Goal: Task Accomplishment & Management: Manage account settings

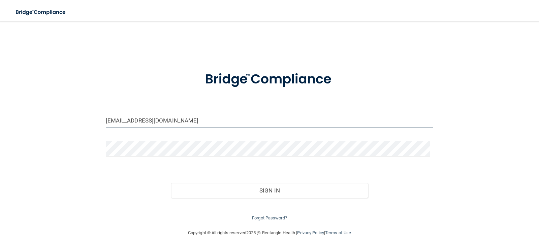
click at [159, 121] on input "[EMAIL_ADDRESS][DOMAIN_NAME]" at bounding box center [270, 120] width 328 height 15
click at [162, 118] on input "[EMAIL_ADDRESS][DOMAIN_NAME]" at bounding box center [270, 120] width 328 height 15
drag, startPoint x: 162, startPoint y: 118, endPoint x: 94, endPoint y: 128, distance: 68.4
click at [94, 128] on div "[EMAIL_ADDRESS][DOMAIN_NAME] Invalid email/password. You don't have permission …" at bounding box center [269, 125] width 512 height 194
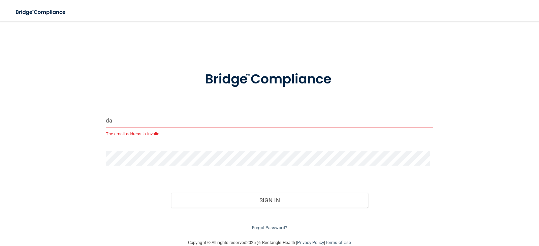
type input "[EMAIL_ADDRESS][DOMAIN_NAME]"
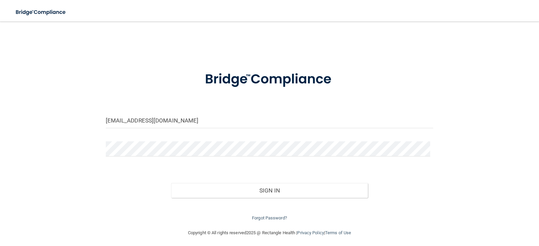
click at [79, 145] on div "[EMAIL_ADDRESS][DOMAIN_NAME] Invalid email/password. You don't have permission …" at bounding box center [269, 125] width 512 height 194
click at [87, 157] on div "[EMAIL_ADDRESS][DOMAIN_NAME] Invalid email/password. You don't have permission …" at bounding box center [269, 125] width 512 height 194
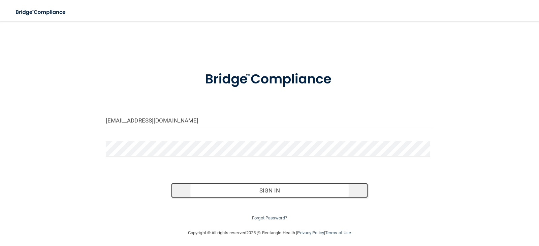
click at [306, 184] on button "Sign In" at bounding box center [269, 190] width 197 height 15
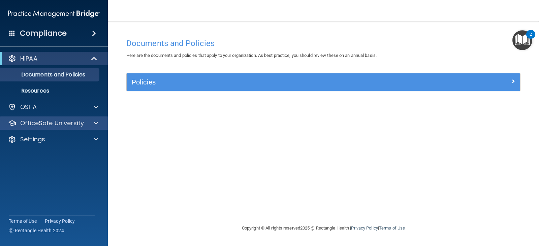
click at [92, 128] on div "OfficeSafe University" at bounding box center [54, 123] width 108 height 13
click at [95, 121] on span at bounding box center [96, 123] width 4 height 8
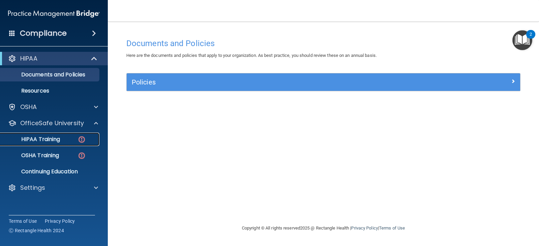
click at [37, 141] on p "HIPAA Training" at bounding box center [32, 139] width 56 height 7
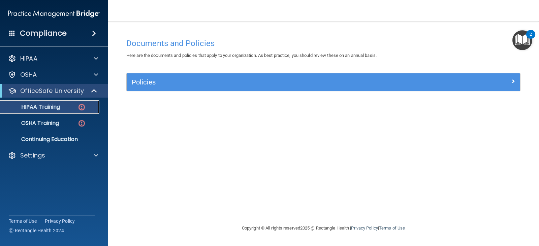
click at [37, 141] on ul "HIPAA Training OSHA Training Continuing Education" at bounding box center [54, 122] width 122 height 49
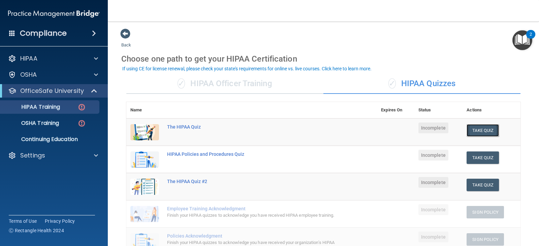
click at [477, 129] on button "Take Quiz" at bounding box center [483, 130] width 32 height 12
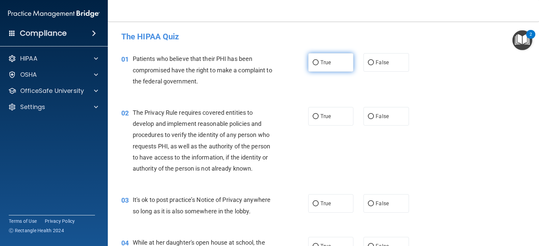
click at [322, 57] on label "True" at bounding box center [330, 62] width 45 height 19
click at [319, 60] on input "True" at bounding box center [316, 62] width 6 height 5
radio input "true"
click at [316, 119] on input "True" at bounding box center [316, 116] width 6 height 5
radio input "true"
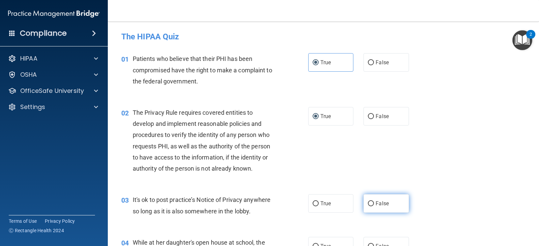
click at [384, 205] on span "False" at bounding box center [382, 203] width 13 height 6
click at [374, 205] on input "False" at bounding box center [371, 204] width 6 height 5
radio input "true"
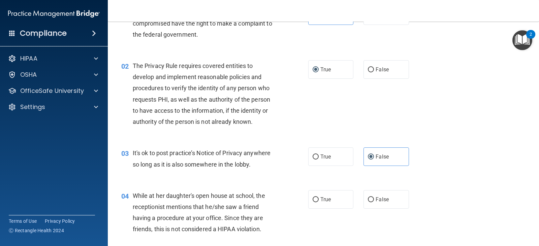
scroll to position [67, 0]
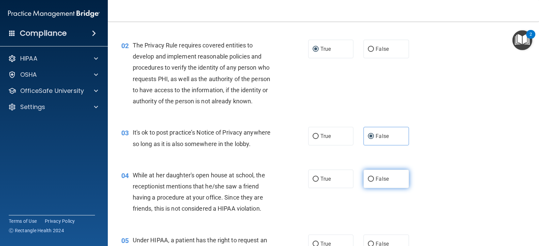
click at [380, 176] on span "False" at bounding box center [382, 179] width 13 height 6
click at [374, 177] on input "False" at bounding box center [371, 179] width 6 height 5
radio input "true"
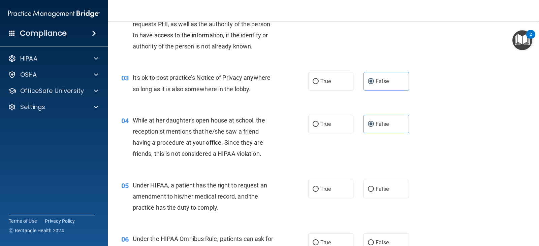
scroll to position [135, 0]
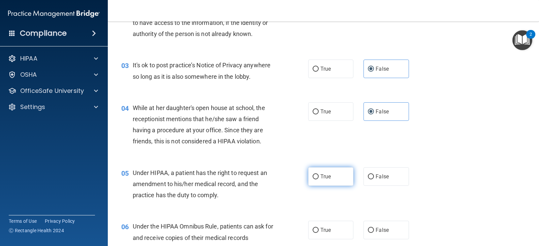
click at [322, 179] on span "True" at bounding box center [325, 177] width 10 height 6
click at [319, 179] on input "True" at bounding box center [316, 177] width 6 height 5
radio input "true"
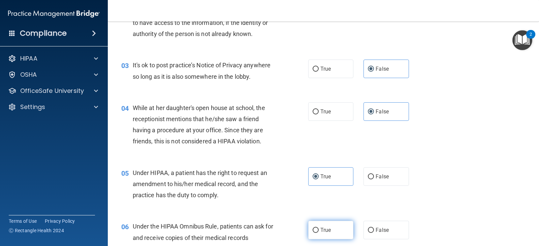
click at [320, 228] on span "True" at bounding box center [325, 230] width 10 height 6
click at [318, 228] on input "True" at bounding box center [316, 230] width 6 height 5
radio input "true"
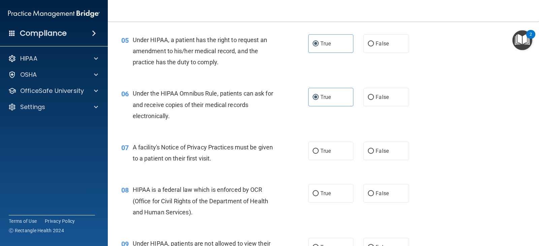
scroll to position [270, 0]
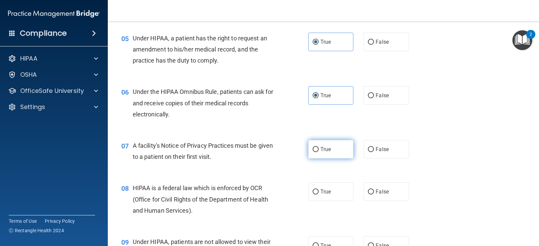
click at [321, 148] on span "True" at bounding box center [325, 149] width 10 height 6
click at [319, 148] on input "True" at bounding box center [316, 149] width 6 height 5
radio input "true"
click at [316, 194] on label "True" at bounding box center [330, 192] width 45 height 19
click at [316, 194] on input "True" at bounding box center [316, 192] width 6 height 5
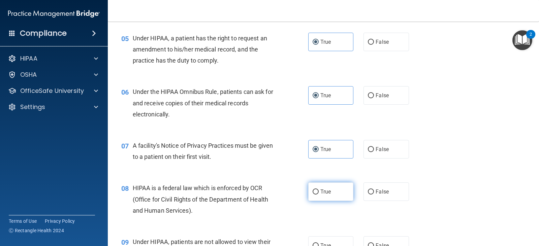
radio input "true"
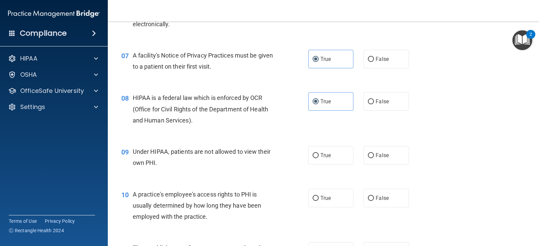
scroll to position [371, 0]
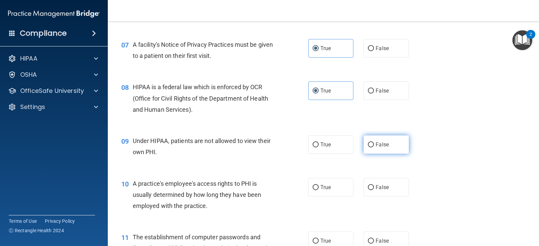
click at [368, 150] on label "False" at bounding box center [386, 144] width 45 height 19
click at [368, 148] on input "False" at bounding box center [371, 145] width 6 height 5
radio input "true"
click at [376, 188] on span "False" at bounding box center [382, 187] width 13 height 6
click at [373, 188] on input "False" at bounding box center [371, 187] width 6 height 5
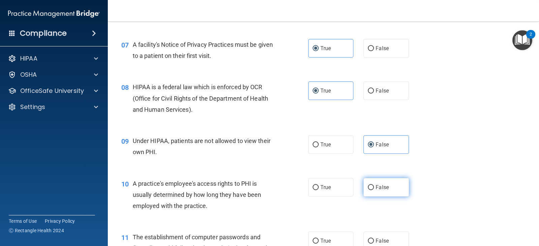
radio input "true"
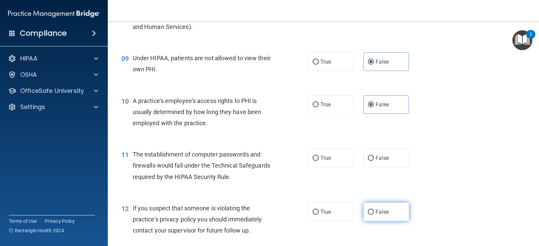
scroll to position [472, 0]
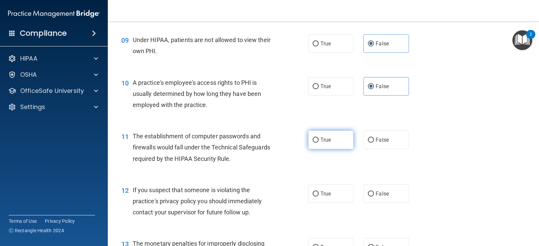
click at [320, 146] on label "True" at bounding box center [330, 140] width 45 height 19
click at [319, 143] on input "True" at bounding box center [316, 140] width 6 height 5
radio input "true"
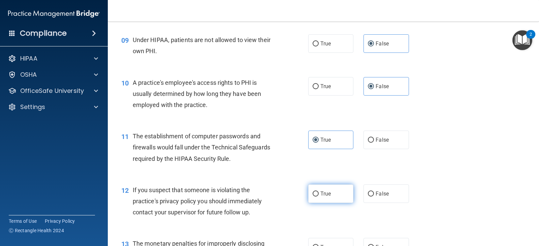
click at [315, 193] on input "True" at bounding box center [316, 194] width 6 height 5
radio input "true"
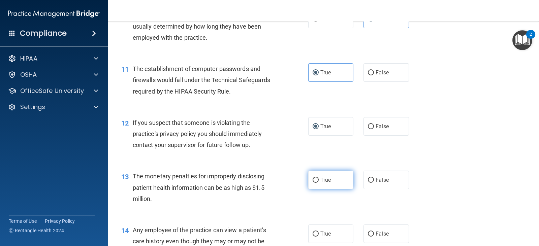
click at [320, 181] on span "True" at bounding box center [325, 180] width 10 height 6
click at [319, 181] on input "True" at bounding box center [316, 180] width 6 height 5
radio input "true"
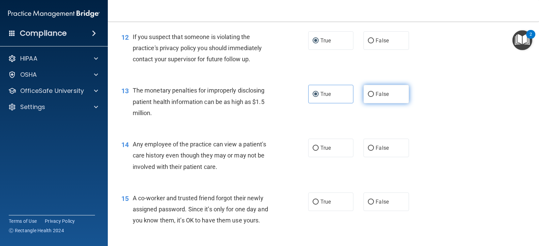
scroll to position [640, 0]
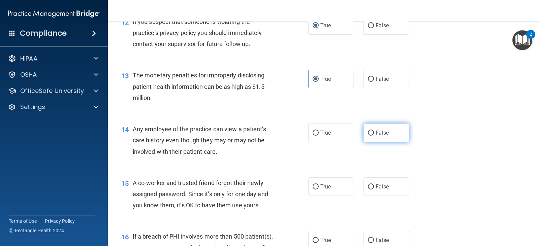
click at [371, 137] on label "False" at bounding box center [386, 133] width 45 height 19
click at [371, 136] on input "False" at bounding box center [371, 133] width 6 height 5
radio input "true"
click at [372, 186] on label "False" at bounding box center [386, 187] width 45 height 19
click at [372, 186] on input "False" at bounding box center [371, 187] width 6 height 5
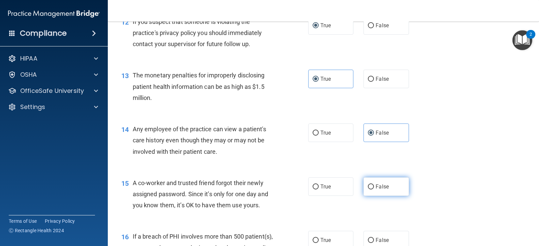
radio input "true"
click at [372, 186] on label "False" at bounding box center [386, 187] width 45 height 19
click at [372, 186] on input "False" at bounding box center [371, 187] width 6 height 5
click at [321, 237] on label "True" at bounding box center [330, 240] width 45 height 19
click at [319, 238] on input "True" at bounding box center [316, 240] width 6 height 5
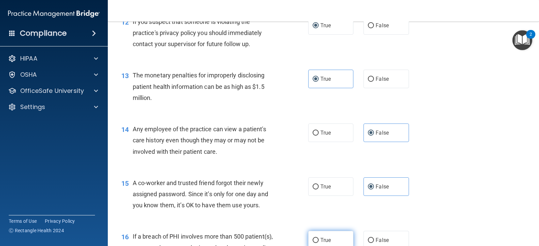
radio input "true"
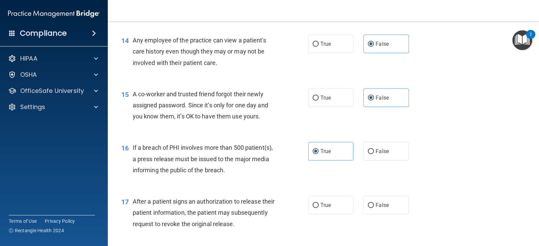
scroll to position [741, 0]
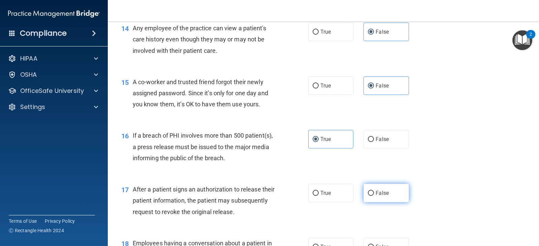
click at [376, 194] on span "False" at bounding box center [382, 193] width 13 height 6
click at [373, 194] on input "False" at bounding box center [371, 193] width 6 height 5
radio input "true"
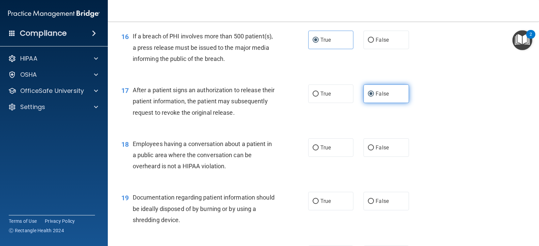
scroll to position [842, 0]
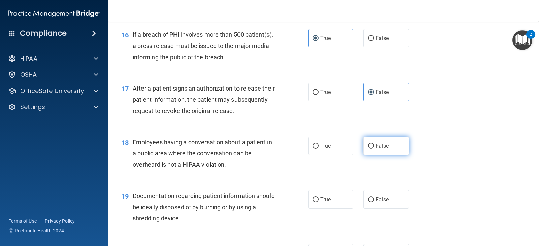
click at [376, 146] on span "False" at bounding box center [382, 146] width 13 height 6
click at [373, 146] on input "False" at bounding box center [371, 146] width 6 height 5
radio input "true"
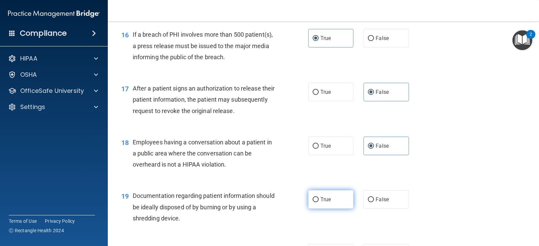
click at [312, 203] on label "True" at bounding box center [330, 199] width 45 height 19
click at [313, 203] on input "True" at bounding box center [316, 199] width 6 height 5
radio input "true"
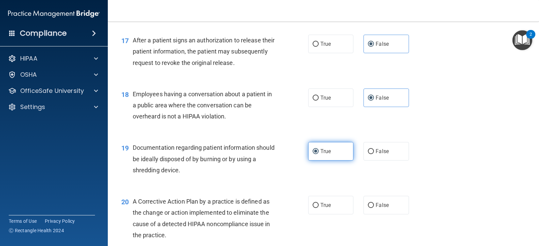
scroll to position [910, 0]
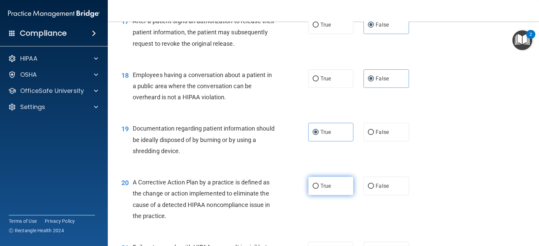
click at [322, 188] on span "True" at bounding box center [325, 186] width 10 height 6
click at [319, 188] on input "True" at bounding box center [316, 186] width 6 height 5
radio input "true"
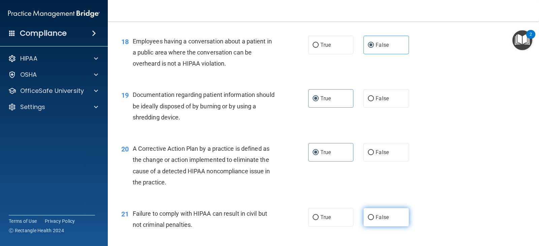
click at [370, 216] on input "False" at bounding box center [371, 217] width 6 height 5
radio input "true"
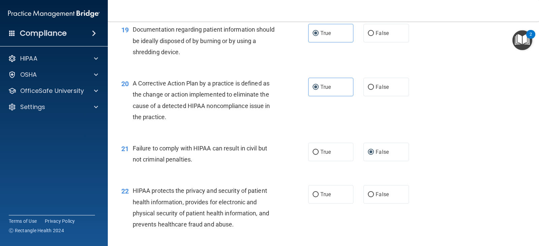
scroll to position [1011, 0]
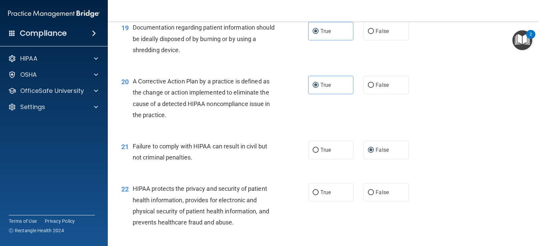
click at [305, 174] on div "21 Failure to comply with HIPAA can result in civil but not criminal penalties.…" at bounding box center [323, 153] width 414 height 42
click at [323, 193] on span "True" at bounding box center [325, 192] width 10 height 6
click at [319, 193] on input "True" at bounding box center [316, 192] width 6 height 5
radio input "true"
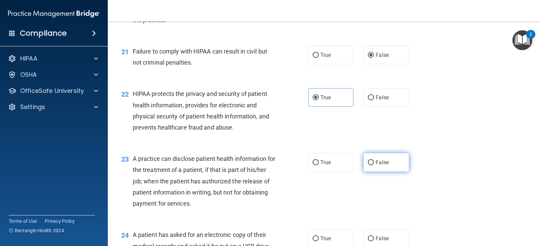
scroll to position [1112, 0]
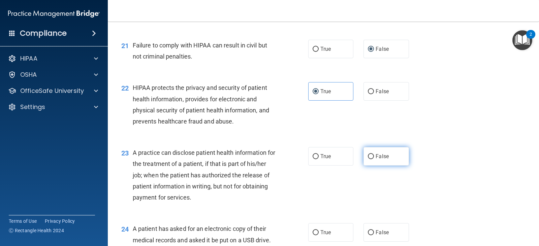
click at [386, 157] on label "False" at bounding box center [386, 156] width 45 height 19
click at [374, 157] on input "False" at bounding box center [371, 156] width 6 height 5
radio input "true"
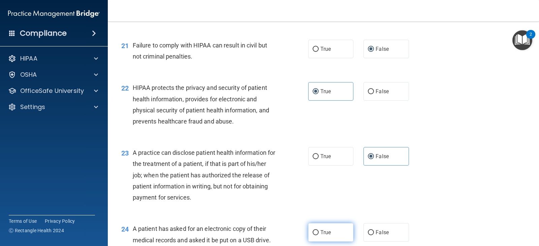
click at [328, 233] on span "True" at bounding box center [325, 232] width 10 height 6
click at [319, 233] on input "True" at bounding box center [316, 232] width 6 height 5
radio input "true"
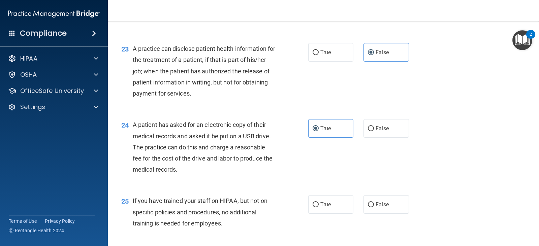
scroll to position [1247, 0]
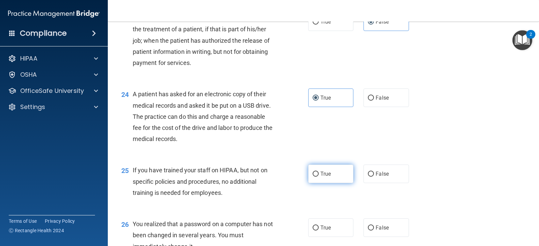
click at [332, 175] on label "True" at bounding box center [330, 174] width 45 height 19
click at [319, 175] on input "True" at bounding box center [316, 174] width 6 height 5
radio input "true"
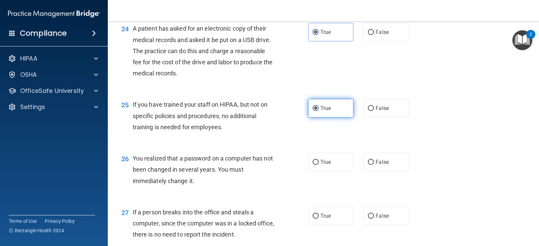
scroll to position [1314, 0]
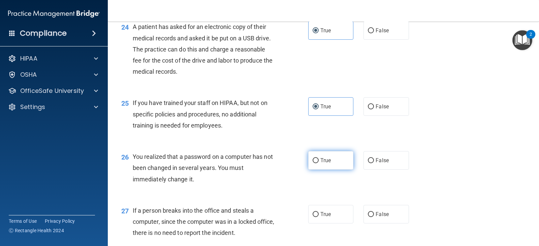
click at [329, 163] on label "True" at bounding box center [330, 160] width 45 height 19
click at [319, 163] on input "True" at bounding box center [316, 160] width 6 height 5
radio input "true"
click at [376, 217] on span "False" at bounding box center [382, 214] width 13 height 6
click at [374, 217] on input "False" at bounding box center [371, 214] width 6 height 5
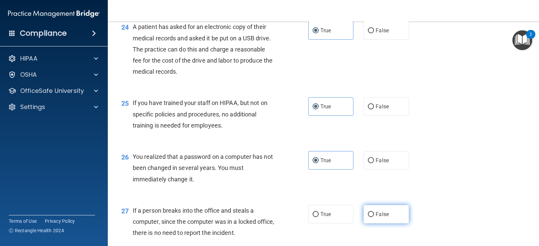
radio input "true"
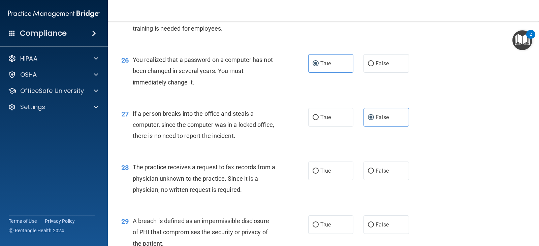
scroll to position [1415, 0]
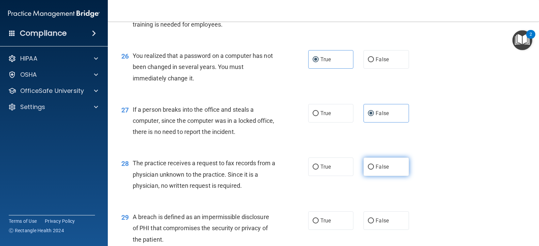
click at [369, 166] on input "False" at bounding box center [371, 167] width 6 height 5
radio input "true"
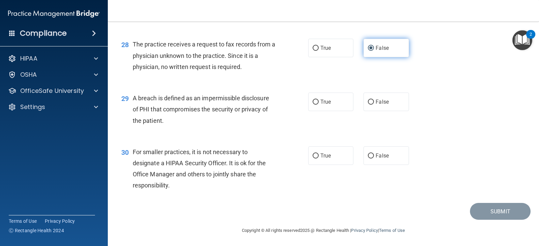
scroll to position [1535, 0]
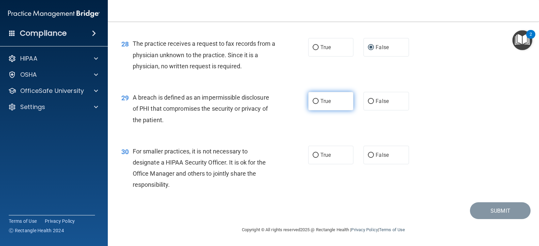
click at [320, 100] on span "True" at bounding box center [325, 101] width 10 height 6
click at [319, 100] on input "True" at bounding box center [316, 101] width 6 height 5
radio input "true"
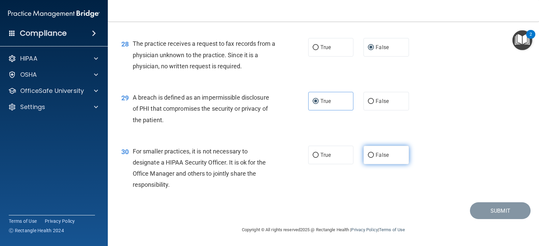
click at [377, 157] on span "False" at bounding box center [382, 155] width 13 height 6
click at [374, 157] on input "False" at bounding box center [371, 155] width 6 height 5
radio input "true"
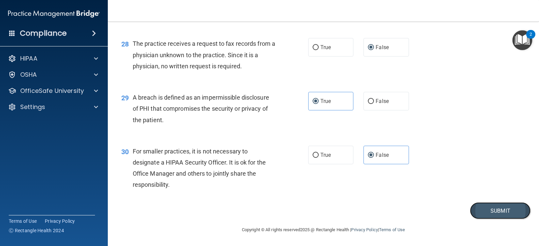
click at [483, 213] on button "Submit" at bounding box center [500, 211] width 61 height 17
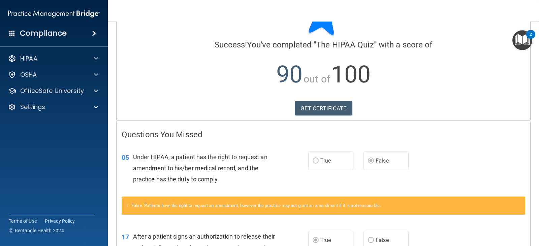
scroll to position [4, 0]
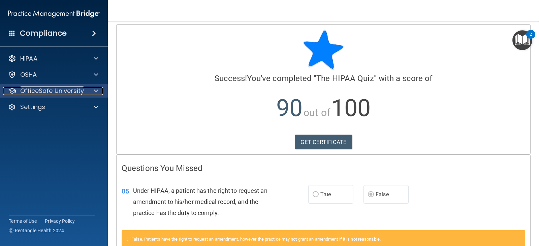
click at [91, 90] on div at bounding box center [95, 91] width 17 height 8
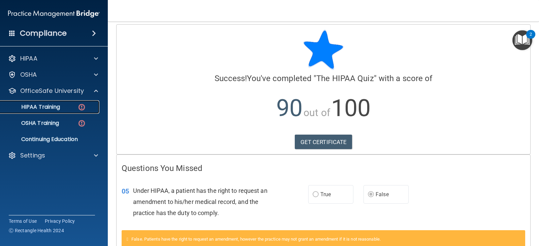
click at [61, 107] on div "HIPAA Training" at bounding box center [50, 107] width 92 height 7
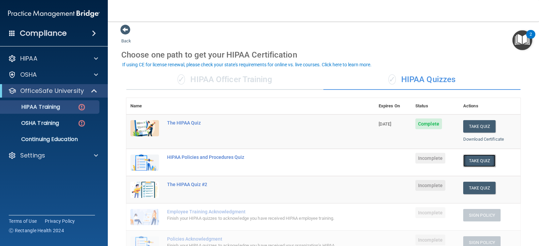
click at [476, 159] on button "Take Quiz" at bounding box center [479, 161] width 32 height 12
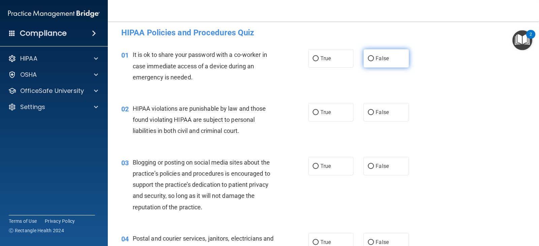
click at [376, 58] on span "False" at bounding box center [382, 58] width 13 height 6
click at [374, 58] on input "False" at bounding box center [371, 58] width 6 height 5
radio input "true"
click at [376, 58] on span "False" at bounding box center [382, 58] width 13 height 6
click at [374, 58] on input "False" at bounding box center [371, 58] width 6 height 5
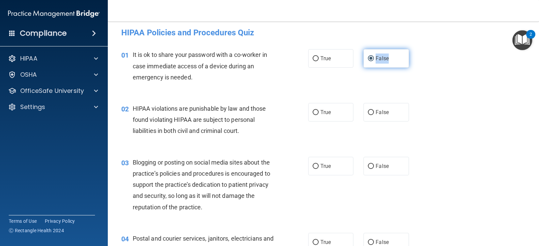
click at [376, 58] on span "False" at bounding box center [382, 58] width 13 height 6
click at [374, 58] on input "False" at bounding box center [371, 58] width 6 height 5
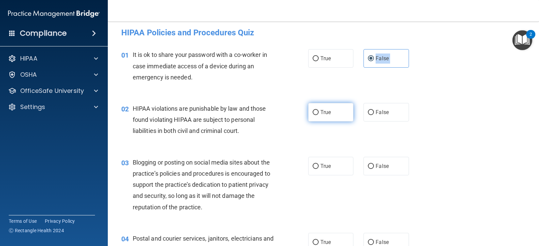
click at [315, 109] on label "True" at bounding box center [330, 112] width 45 height 19
click at [315, 110] on input "True" at bounding box center [316, 112] width 6 height 5
radio input "true"
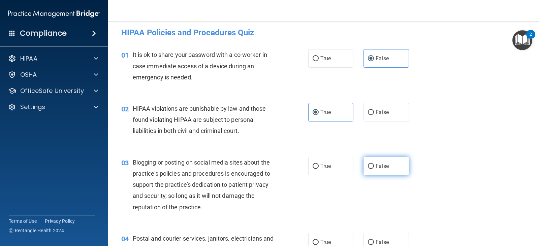
click at [378, 164] on span "False" at bounding box center [382, 166] width 13 height 6
click at [374, 164] on input "False" at bounding box center [371, 166] width 6 height 5
radio input "true"
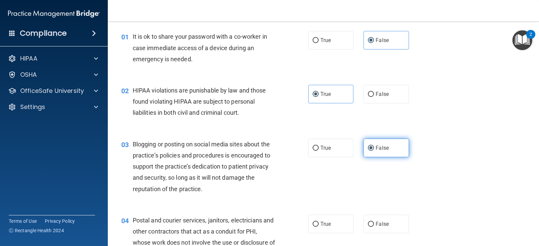
scroll to position [105, 0]
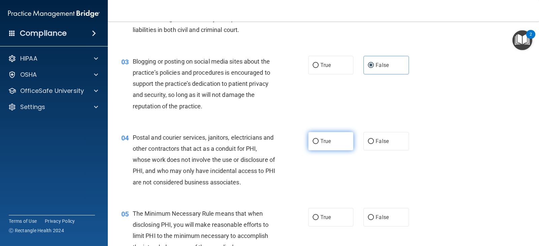
click at [318, 142] on label "True" at bounding box center [330, 141] width 45 height 19
click at [318, 142] on input "True" at bounding box center [316, 141] width 6 height 5
radio input "true"
click at [318, 142] on label "True" at bounding box center [330, 141] width 45 height 19
click at [318, 142] on input "True" at bounding box center [316, 141] width 6 height 5
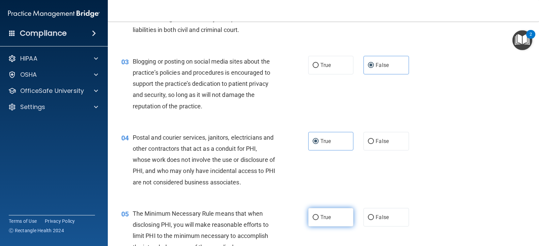
click at [318, 217] on label "True" at bounding box center [330, 217] width 45 height 19
click at [318, 217] on input "True" at bounding box center [316, 217] width 6 height 5
radio input "true"
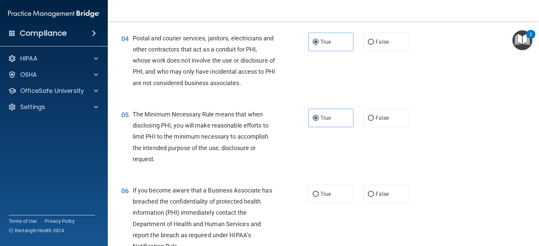
scroll to position [206, 0]
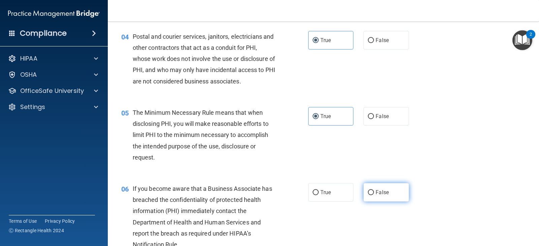
click at [378, 194] on span "False" at bounding box center [382, 192] width 13 height 6
click at [374, 194] on input "False" at bounding box center [371, 192] width 6 height 5
radio input "true"
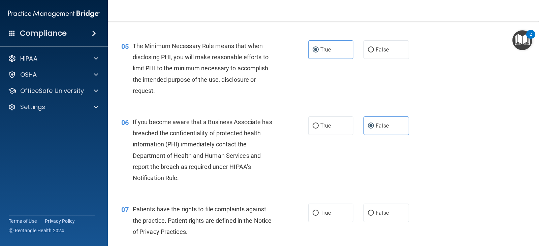
scroll to position [274, 0]
click at [321, 211] on span "True" at bounding box center [325, 212] width 10 height 6
click at [319, 211] on input "True" at bounding box center [316, 212] width 6 height 5
radio input "true"
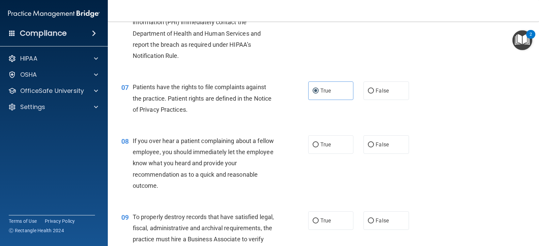
scroll to position [408, 0]
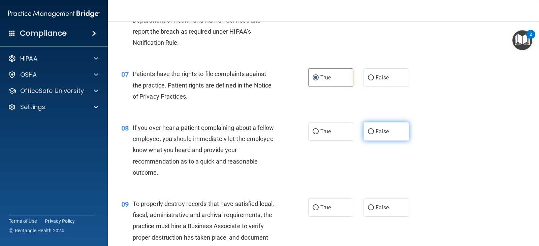
click at [381, 133] on span "False" at bounding box center [382, 131] width 13 height 6
click at [374, 133] on input "False" at bounding box center [371, 131] width 6 height 5
radio input "true"
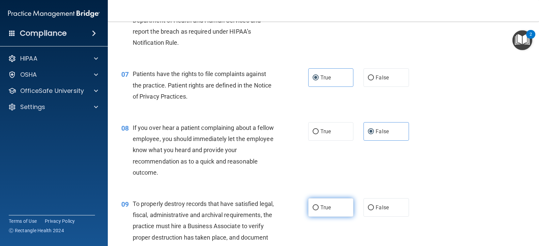
click at [329, 207] on span "True" at bounding box center [325, 208] width 10 height 6
click at [319, 207] on input "True" at bounding box center [316, 208] width 6 height 5
radio input "true"
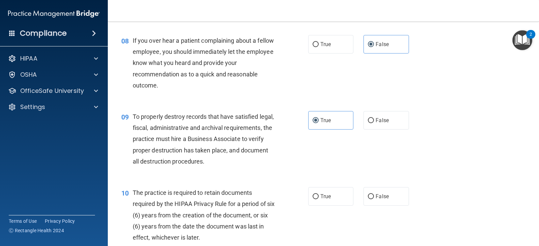
scroll to position [509, 0]
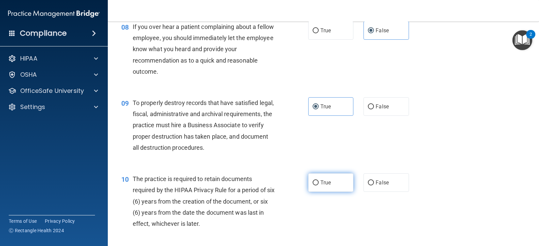
click at [334, 184] on label "True" at bounding box center [330, 183] width 45 height 19
click at [319, 184] on input "True" at bounding box center [316, 183] width 6 height 5
radio input "true"
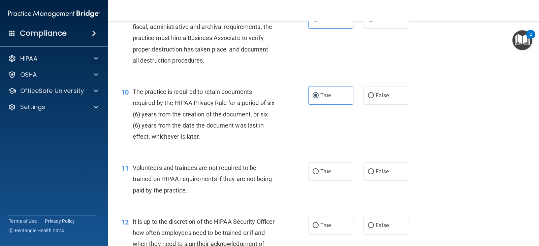
scroll to position [611, 0]
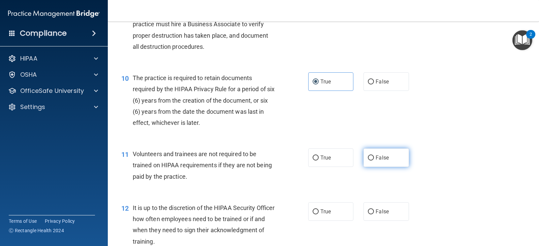
click at [376, 158] on span "False" at bounding box center [382, 158] width 13 height 6
click at [374, 158] on input "False" at bounding box center [371, 158] width 6 height 5
radio input "true"
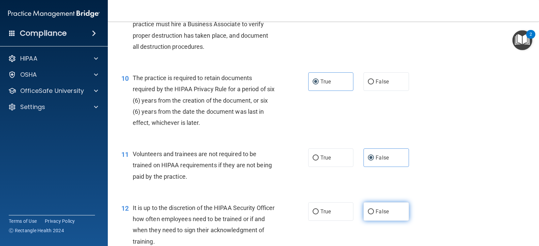
click at [376, 213] on span "False" at bounding box center [382, 212] width 13 height 6
click at [373, 213] on input "False" at bounding box center [371, 212] width 6 height 5
radio input "true"
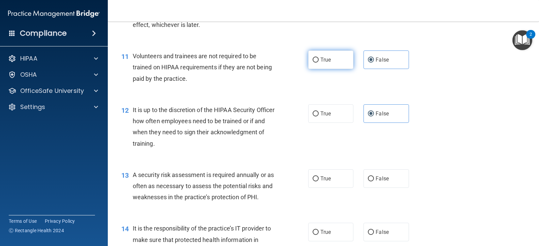
scroll to position [745, 0]
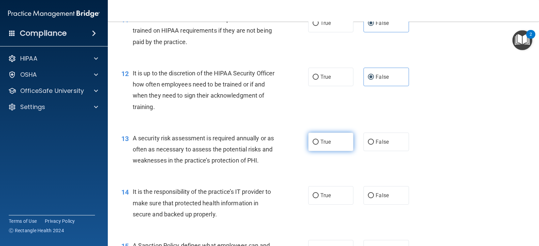
click at [317, 145] on label "True" at bounding box center [330, 142] width 45 height 19
click at [317, 145] on input "True" at bounding box center [316, 142] width 6 height 5
radio input "true"
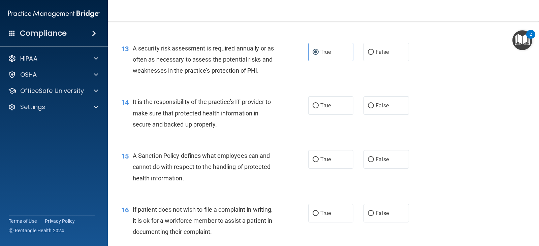
scroll to position [846, 0]
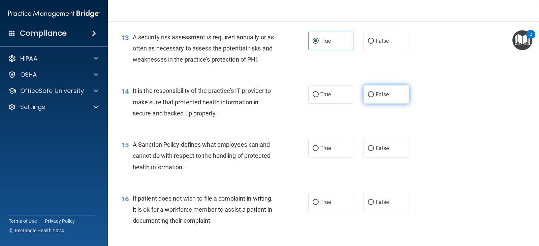
click at [376, 94] on span "False" at bounding box center [382, 94] width 13 height 6
click at [373, 94] on input "False" at bounding box center [371, 94] width 6 height 5
radio input "true"
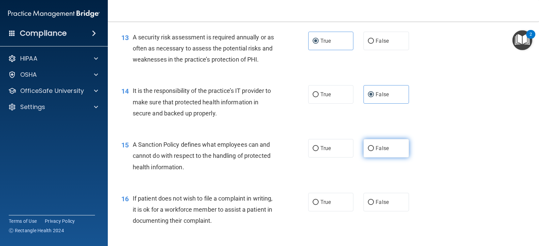
click at [371, 150] on input "False" at bounding box center [371, 148] width 6 height 5
radio input "true"
click at [371, 150] on input "False" at bounding box center [371, 148] width 6 height 5
click at [316, 207] on label "True" at bounding box center [330, 202] width 45 height 19
click at [316, 205] on input "True" at bounding box center [316, 202] width 6 height 5
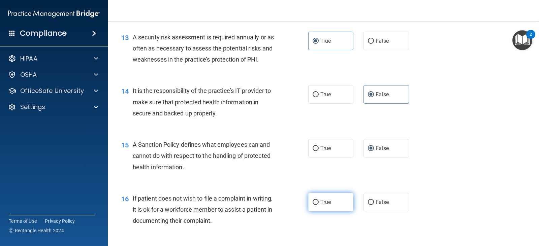
radio input "true"
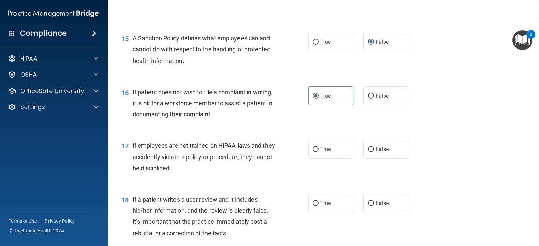
scroll to position [981, 0]
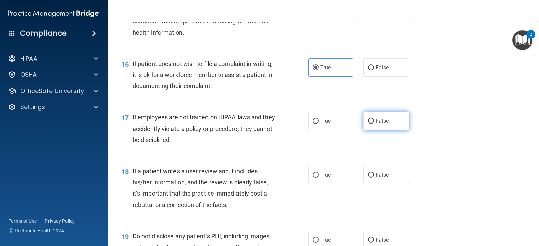
click at [376, 120] on span "False" at bounding box center [382, 121] width 13 height 6
click at [374, 120] on input "False" at bounding box center [371, 121] width 6 height 5
radio input "true"
click at [374, 180] on label "False" at bounding box center [386, 175] width 45 height 19
click at [374, 178] on input "False" at bounding box center [371, 175] width 6 height 5
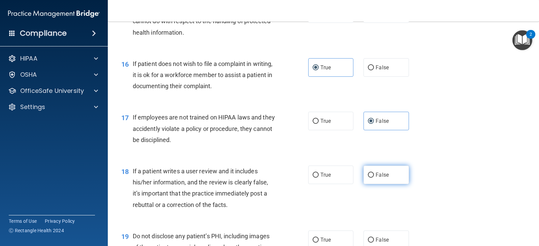
radio input "true"
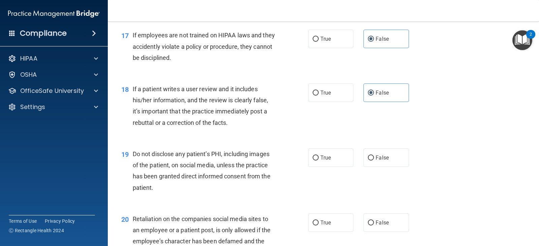
scroll to position [1082, 0]
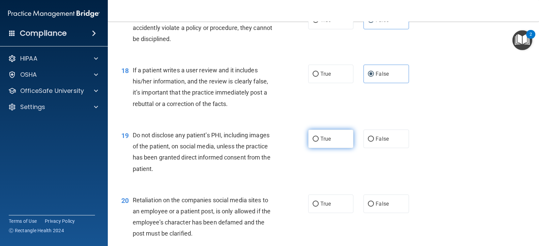
click at [321, 138] on span "True" at bounding box center [325, 139] width 10 height 6
click at [319, 138] on input "True" at bounding box center [316, 139] width 6 height 5
radio input "true"
click at [382, 201] on span "False" at bounding box center [382, 204] width 13 height 6
click at [374, 202] on input "False" at bounding box center [371, 204] width 6 height 5
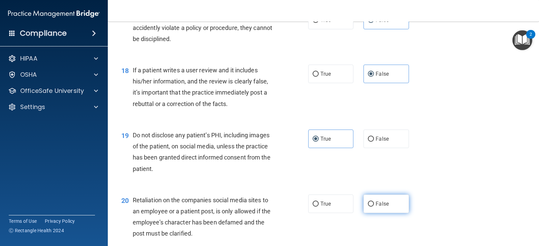
radio input "true"
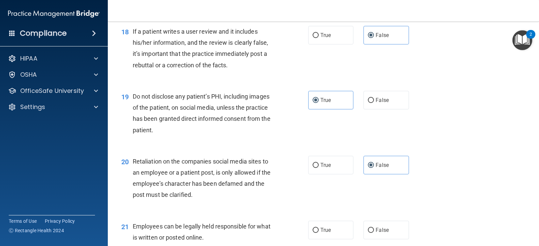
scroll to position [1183, 0]
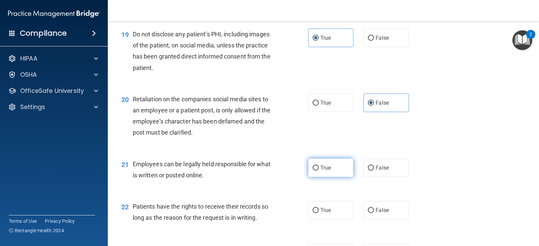
click at [329, 167] on label "True" at bounding box center [330, 168] width 45 height 19
click at [319, 167] on input "True" at bounding box center [316, 168] width 6 height 5
radio input "true"
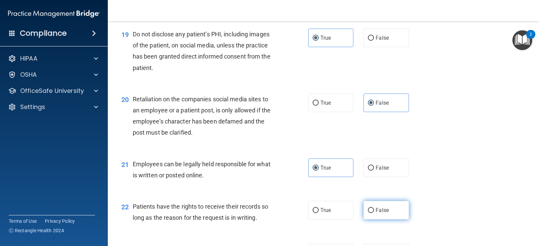
click at [380, 211] on span "False" at bounding box center [382, 210] width 13 height 6
click at [374, 211] on input "False" at bounding box center [371, 210] width 6 height 5
radio input "true"
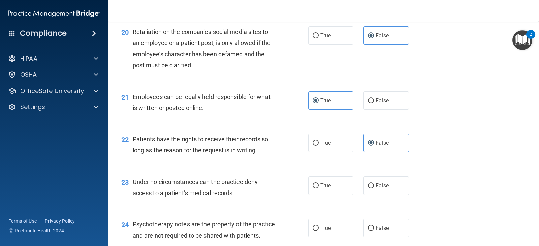
scroll to position [1285, 0]
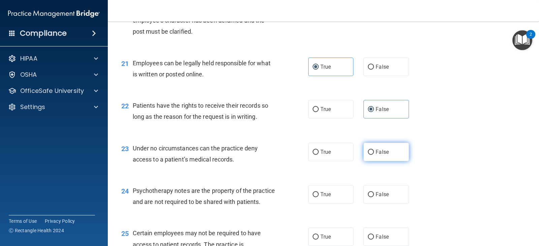
click at [371, 155] on label "False" at bounding box center [386, 152] width 45 height 19
click at [371, 155] on input "False" at bounding box center [371, 152] width 6 height 5
radio input "true"
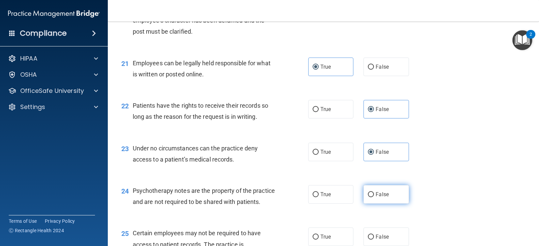
click at [369, 191] on label "False" at bounding box center [386, 194] width 45 height 19
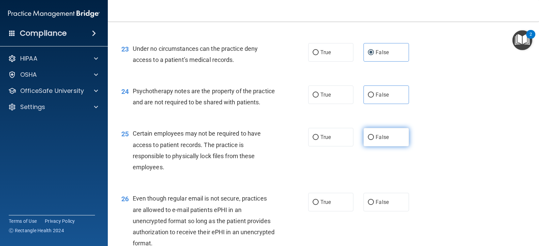
scroll to position [1386, 0]
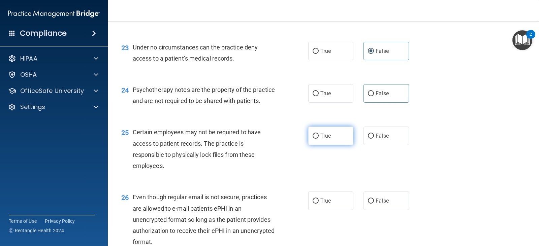
click at [320, 139] on span "True" at bounding box center [325, 136] width 10 height 6
click at [318, 139] on input "True" at bounding box center [316, 136] width 6 height 5
radio input "true"
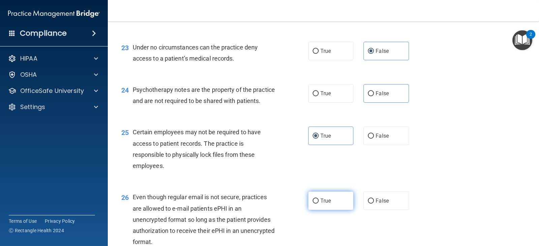
click at [324, 209] on label "True" at bounding box center [330, 201] width 45 height 19
click at [319, 204] on input "True" at bounding box center [316, 201] width 6 height 5
radio input "true"
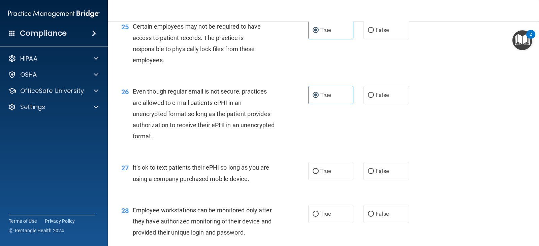
scroll to position [1520, 0]
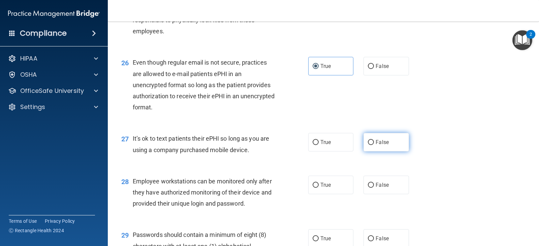
click at [372, 152] on label "False" at bounding box center [386, 142] width 45 height 19
click at [372, 145] on input "False" at bounding box center [371, 142] width 6 height 5
radio input "true"
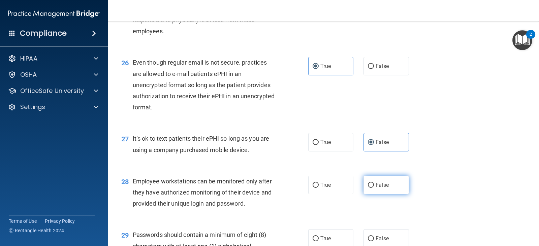
click at [376, 188] on span "False" at bounding box center [382, 185] width 13 height 6
click at [374, 188] on input "False" at bounding box center [371, 185] width 6 height 5
radio input "true"
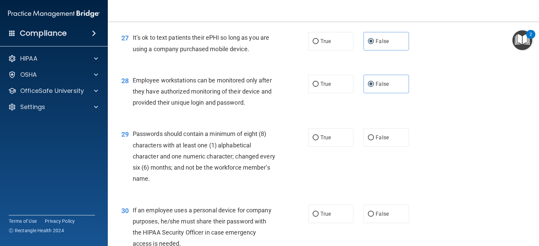
scroll to position [1655, 0]
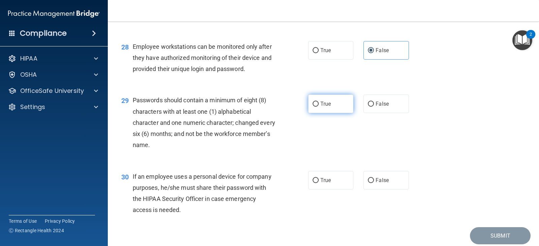
click at [329, 113] on label "True" at bounding box center [330, 104] width 45 height 19
click at [319, 107] on input "True" at bounding box center [316, 104] width 6 height 5
radio input "true"
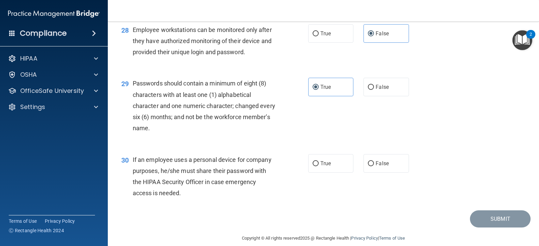
scroll to position [1692, 0]
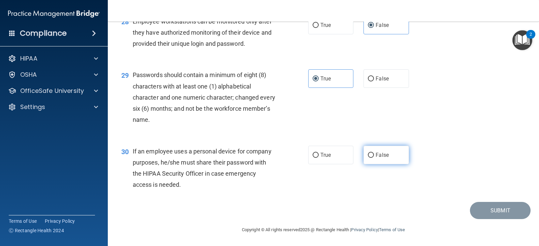
click at [381, 158] on span "False" at bounding box center [382, 155] width 13 height 6
click at [374, 158] on input "False" at bounding box center [371, 155] width 6 height 5
radio input "true"
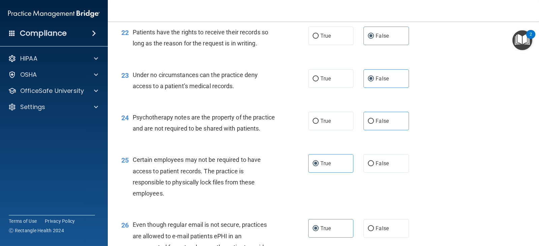
scroll to position [1355, 0]
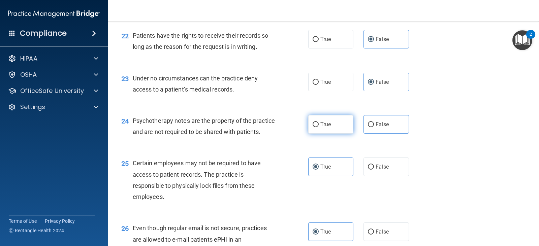
click at [320, 125] on span "True" at bounding box center [325, 124] width 10 height 6
click at [319, 125] on input "True" at bounding box center [316, 124] width 6 height 5
radio input "true"
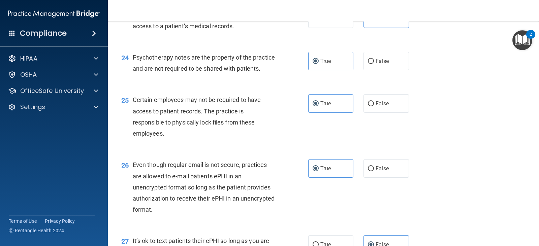
scroll to position [1692, 0]
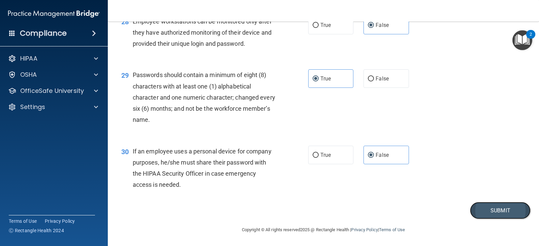
click at [477, 207] on button "Submit" at bounding box center [500, 210] width 61 height 17
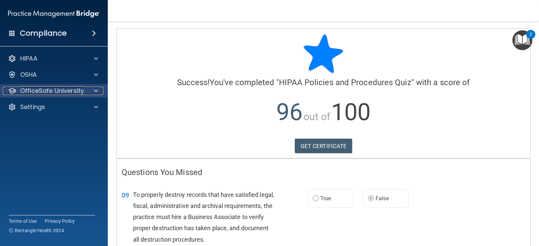
click at [79, 90] on p "OfficeSafe University" at bounding box center [52, 91] width 64 height 8
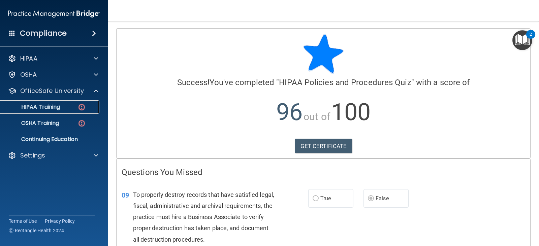
click at [76, 105] on div "HIPAA Training" at bounding box center [50, 107] width 92 height 7
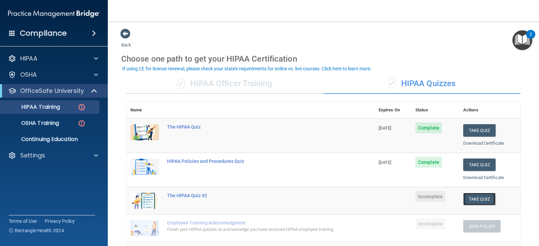
click at [473, 199] on button "Take Quiz" at bounding box center [479, 199] width 32 height 12
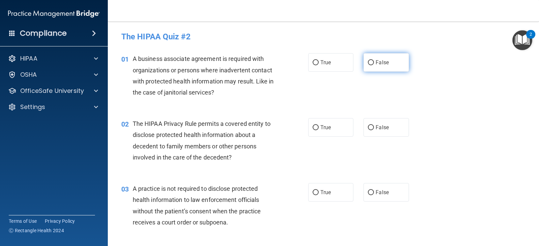
click at [383, 64] on span "False" at bounding box center [382, 62] width 13 height 6
click at [374, 64] on input "False" at bounding box center [371, 62] width 6 height 5
radio input "true"
click at [328, 128] on span "True" at bounding box center [325, 127] width 10 height 6
click at [319, 128] on input "True" at bounding box center [316, 127] width 6 height 5
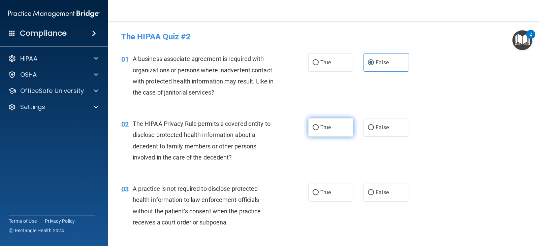
radio input "true"
click at [328, 128] on span "True" at bounding box center [325, 127] width 10 height 6
click at [319, 128] on input "True" at bounding box center [316, 127] width 6 height 5
click at [383, 191] on span "False" at bounding box center [382, 192] width 13 height 6
click at [374, 191] on input "False" at bounding box center [371, 192] width 6 height 5
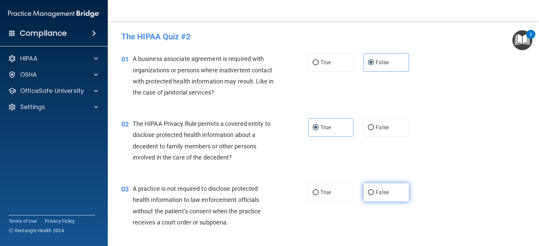
radio input "true"
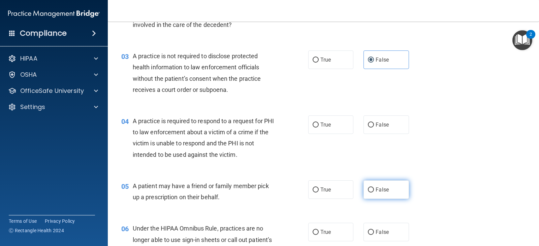
scroll to position [135, 0]
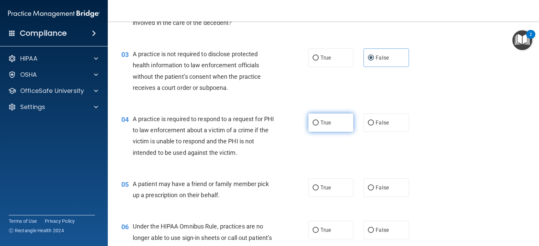
click at [330, 127] on label "True" at bounding box center [330, 123] width 45 height 19
click at [319, 126] on input "True" at bounding box center [316, 123] width 6 height 5
radio input "true"
drag, startPoint x: 312, startPoint y: 188, endPoint x: 398, endPoint y: 185, distance: 85.3
click at [313, 188] on input "True" at bounding box center [316, 188] width 6 height 5
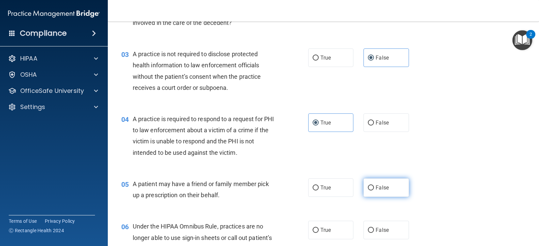
radio input "true"
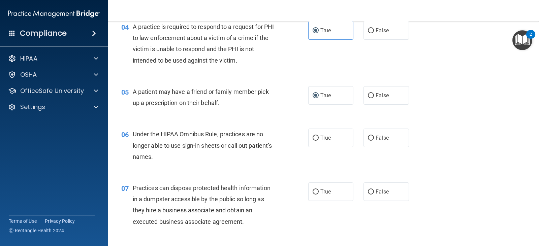
scroll to position [270, 0]
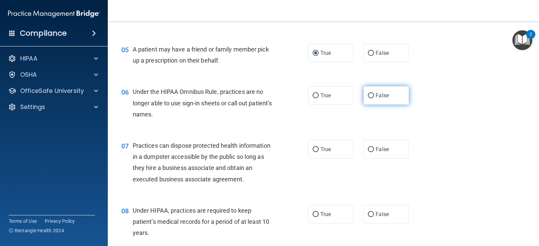
click at [385, 97] on span "False" at bounding box center [382, 95] width 13 height 6
click at [374, 97] on input "False" at bounding box center [371, 95] width 6 height 5
radio input "true"
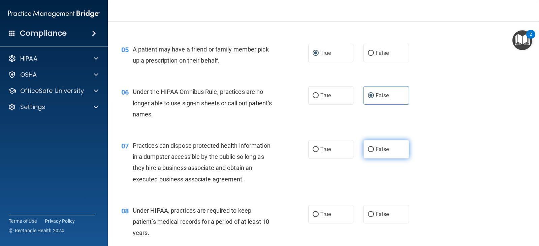
click at [380, 149] on span "False" at bounding box center [382, 149] width 13 height 6
click at [374, 149] on input "False" at bounding box center [371, 149] width 6 height 5
radio input "true"
click at [377, 212] on span "False" at bounding box center [382, 214] width 13 height 6
click at [374, 212] on input "False" at bounding box center [371, 214] width 6 height 5
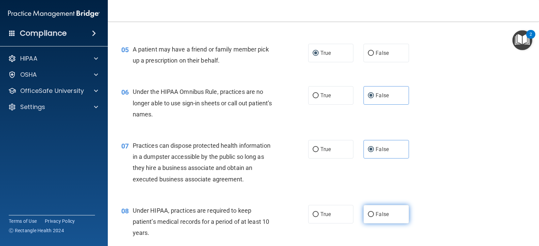
radio input "true"
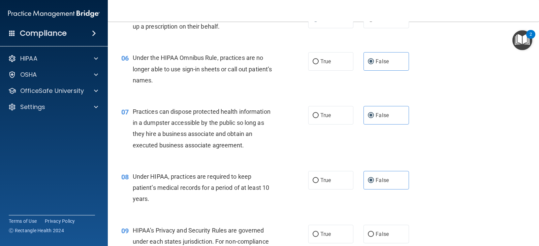
scroll to position [371, 0]
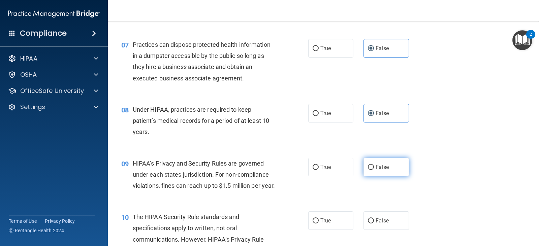
click at [376, 166] on span "False" at bounding box center [382, 167] width 13 height 6
click at [374, 166] on input "False" at bounding box center [371, 167] width 6 height 5
radio input "true"
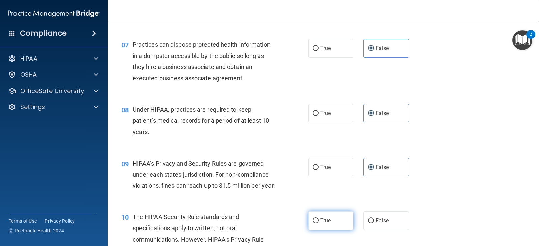
click at [320, 226] on label "True" at bounding box center [330, 221] width 45 height 19
click at [319, 224] on input "True" at bounding box center [316, 221] width 6 height 5
radio input "true"
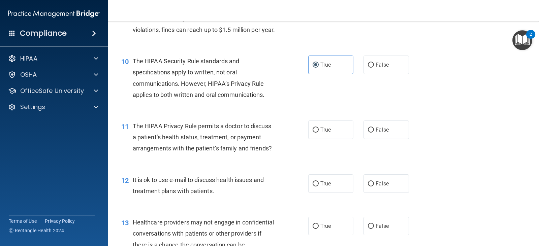
scroll to position [539, 0]
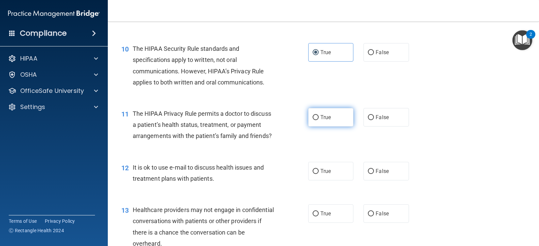
click at [321, 121] on span "True" at bounding box center [325, 117] width 10 height 6
click at [319, 120] on input "True" at bounding box center [316, 117] width 6 height 5
radio input "true"
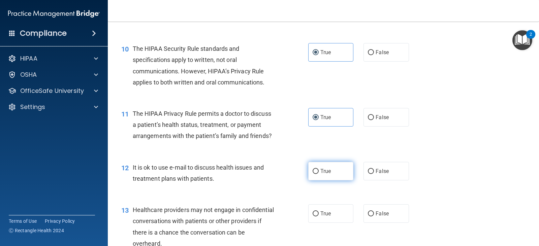
click at [323, 175] on span "True" at bounding box center [325, 171] width 10 height 6
click at [319, 174] on input "True" at bounding box center [316, 171] width 6 height 5
radio input "true"
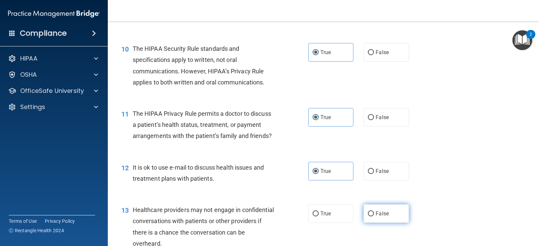
click at [379, 217] on span "False" at bounding box center [382, 214] width 13 height 6
click at [374, 217] on input "False" at bounding box center [371, 214] width 6 height 5
radio input "true"
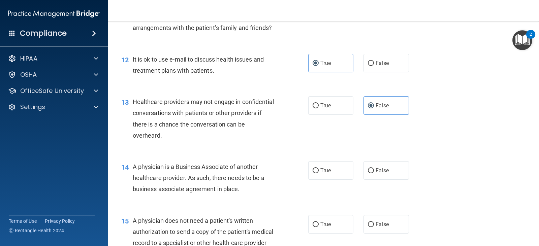
scroll to position [674, 0]
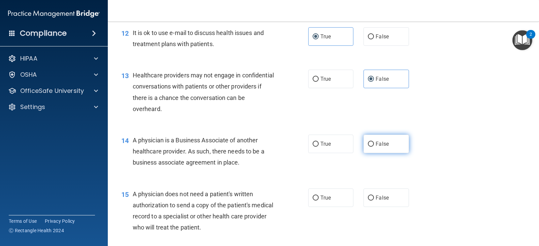
click at [379, 147] on span "False" at bounding box center [382, 144] width 13 height 6
click at [374, 147] on input "False" at bounding box center [371, 144] width 6 height 5
radio input "true"
click at [317, 206] on label "True" at bounding box center [330, 198] width 45 height 19
click at [317, 201] on input "True" at bounding box center [316, 198] width 6 height 5
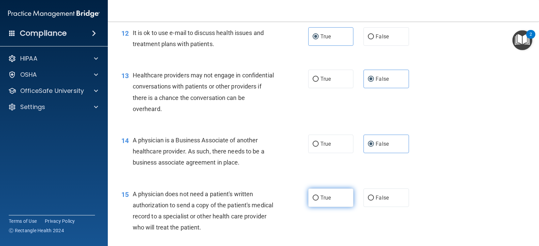
radio input "true"
click at [317, 206] on label "True" at bounding box center [330, 198] width 45 height 19
click at [317, 201] on input "True" at bounding box center [316, 198] width 6 height 5
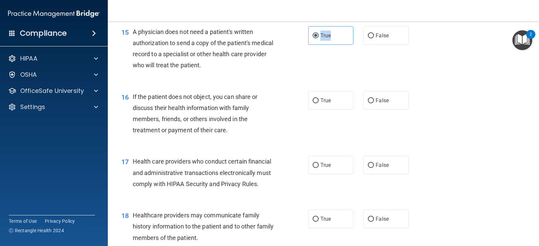
scroll to position [842, 0]
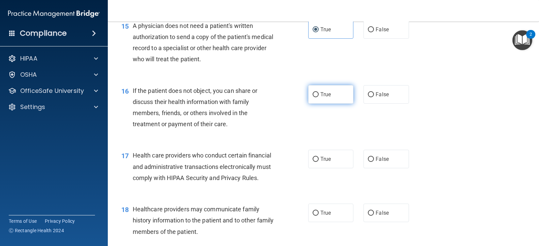
click at [328, 98] on span "True" at bounding box center [325, 94] width 10 height 6
click at [319, 97] on input "True" at bounding box center [316, 94] width 6 height 5
radio input "true"
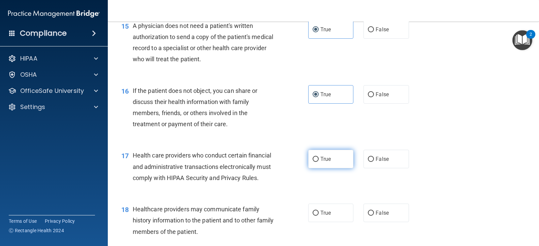
click at [326, 162] on span "True" at bounding box center [325, 159] width 10 height 6
click at [319, 162] on input "True" at bounding box center [316, 159] width 6 height 5
radio input "true"
click at [326, 162] on span "True" at bounding box center [325, 159] width 10 height 6
click at [319, 162] on input "True" at bounding box center [316, 159] width 6 height 5
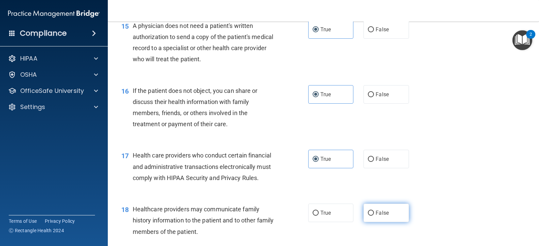
click at [378, 216] on span "False" at bounding box center [382, 213] width 13 height 6
click at [374, 216] on input "False" at bounding box center [371, 213] width 6 height 5
radio input "true"
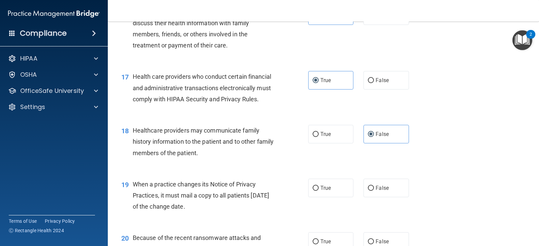
scroll to position [944, 0]
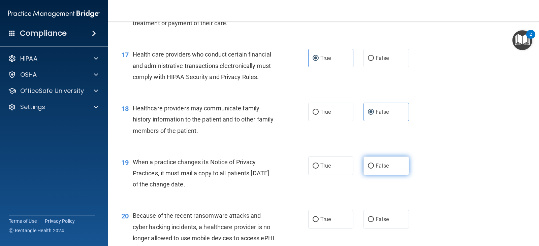
click at [378, 169] on span "False" at bounding box center [382, 166] width 13 height 6
click at [374, 169] on input "False" at bounding box center [371, 166] width 6 height 5
radio input "true"
click at [376, 223] on span "False" at bounding box center [382, 219] width 13 height 6
click at [374, 222] on input "False" at bounding box center [371, 219] width 6 height 5
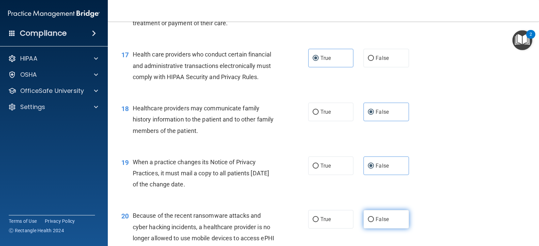
radio input "true"
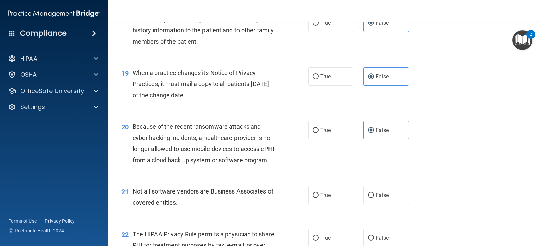
scroll to position [1045, 0]
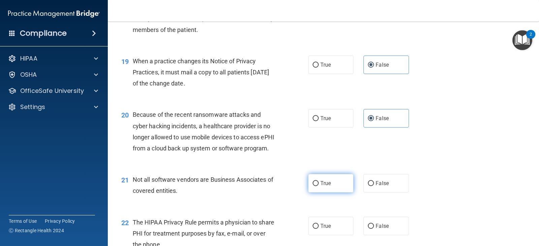
click at [329, 193] on label "True" at bounding box center [330, 183] width 45 height 19
click at [319, 186] on input "True" at bounding box center [316, 183] width 6 height 5
radio input "true"
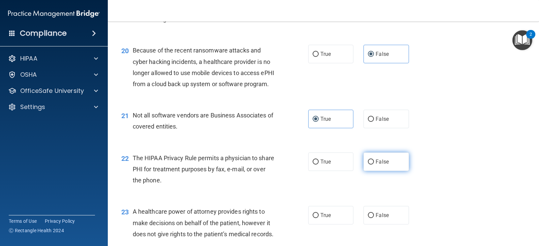
scroll to position [1112, 0]
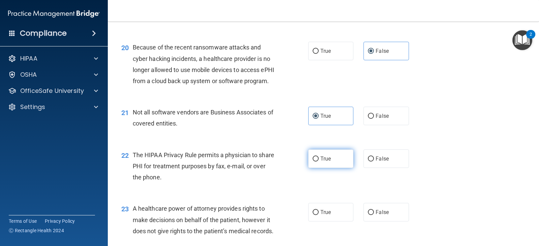
click at [325, 168] on label "True" at bounding box center [330, 159] width 45 height 19
click at [319, 162] on input "True" at bounding box center [316, 159] width 6 height 5
radio input "true"
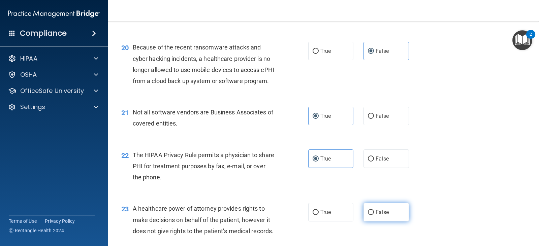
click at [379, 222] on label "False" at bounding box center [386, 212] width 45 height 19
click at [374, 215] on input "False" at bounding box center [371, 212] width 6 height 5
radio input "true"
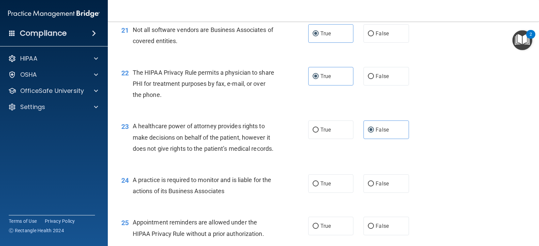
scroll to position [1213, 0]
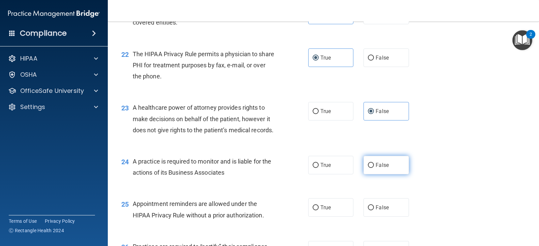
click at [376, 168] on span "False" at bounding box center [382, 165] width 13 height 6
click at [374, 168] on input "False" at bounding box center [371, 165] width 6 height 5
radio input "true"
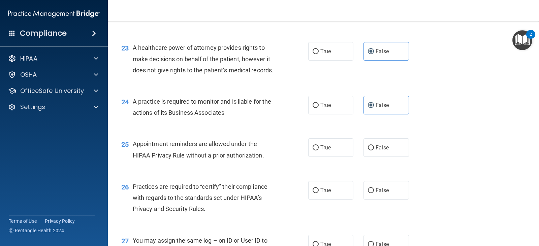
scroll to position [1280, 0]
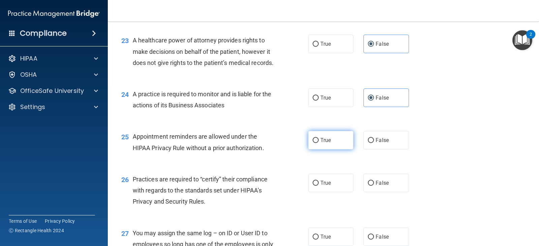
click at [318, 150] on label "True" at bounding box center [330, 140] width 45 height 19
click at [318, 143] on input "True" at bounding box center [316, 140] width 6 height 5
radio input "true"
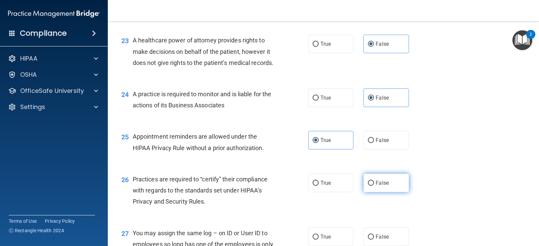
click at [384, 192] on label "False" at bounding box center [386, 183] width 45 height 19
click at [374, 186] on input "False" at bounding box center [371, 183] width 6 height 5
radio input "true"
click at [384, 192] on label "False" at bounding box center [386, 183] width 45 height 19
click at [374, 186] on input "False" at bounding box center [371, 183] width 6 height 5
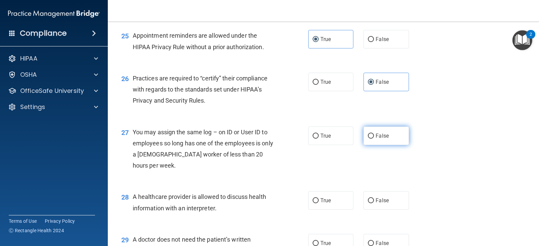
click at [379, 145] on label "False" at bounding box center [386, 136] width 45 height 19
click at [374, 139] on input "False" at bounding box center [371, 136] width 6 height 5
radio input "true"
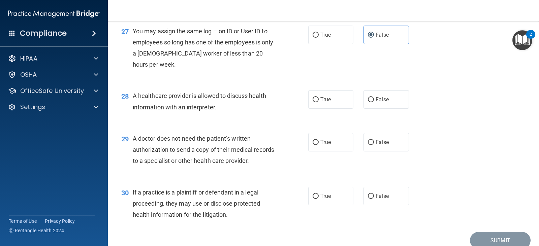
scroll to position [1516, 0]
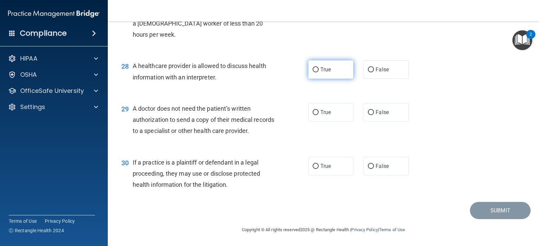
click at [317, 79] on label "True" at bounding box center [330, 69] width 45 height 19
click at [317, 72] on input "True" at bounding box center [316, 69] width 6 height 5
radio input "true"
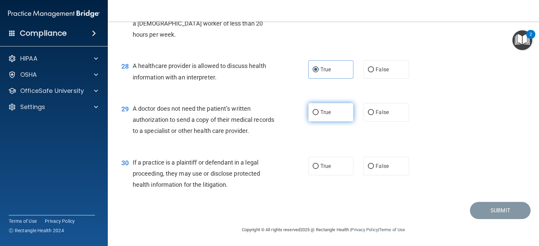
click at [326, 122] on label "True" at bounding box center [330, 112] width 45 height 19
click at [319, 115] on input "True" at bounding box center [316, 112] width 6 height 5
radio input "true"
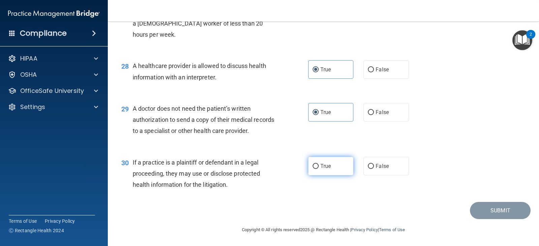
click at [323, 169] on span "True" at bounding box center [325, 166] width 10 height 6
click at [319, 169] on input "True" at bounding box center [316, 166] width 6 height 5
radio input "true"
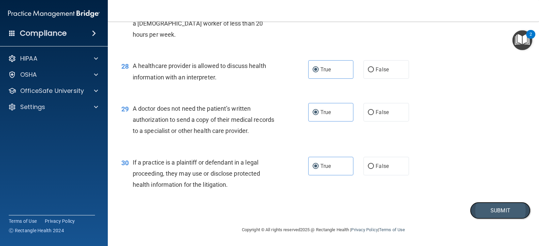
click at [487, 219] on button "Submit" at bounding box center [500, 210] width 61 height 17
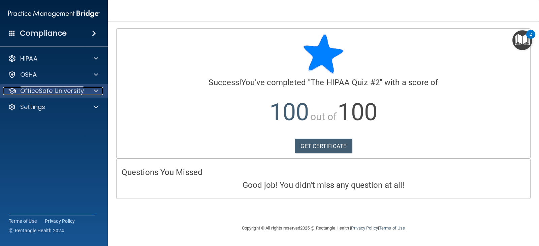
click at [94, 89] on span at bounding box center [96, 91] width 4 height 8
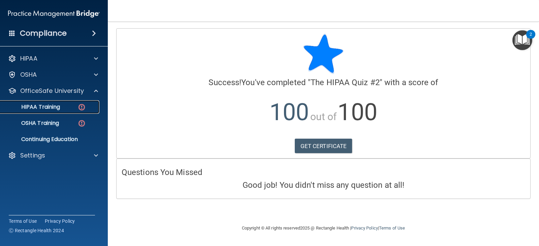
click at [61, 105] on div "HIPAA Training" at bounding box center [50, 107] width 92 height 7
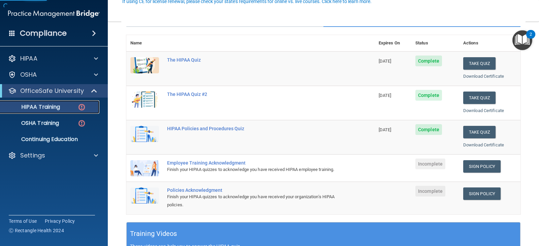
scroll to position [67, 0]
click at [474, 166] on link "Sign Policy" at bounding box center [481, 166] width 37 height 12
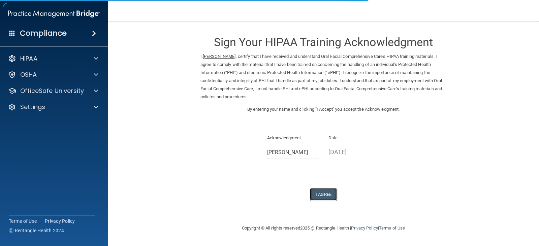
click at [319, 196] on button "I Agree" at bounding box center [323, 194] width 27 height 12
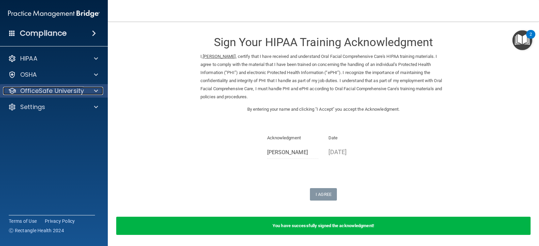
click at [100, 88] on div at bounding box center [95, 91] width 17 height 8
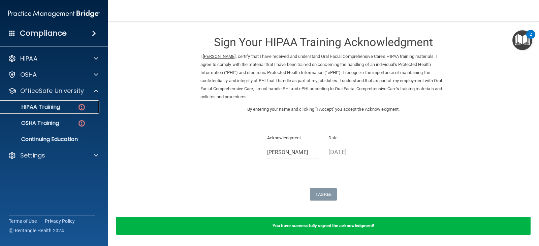
click at [78, 107] on img at bounding box center [82, 107] width 8 height 8
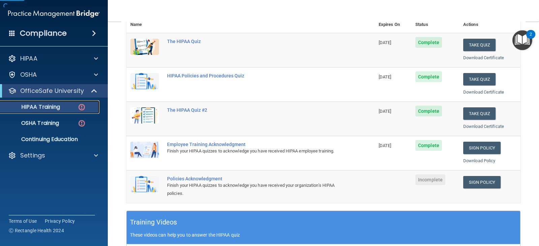
scroll to position [101, 0]
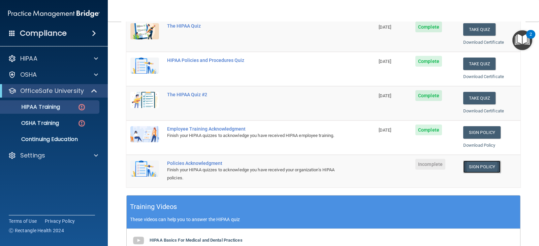
click at [492, 168] on link "Sign Policy" at bounding box center [481, 167] width 37 height 12
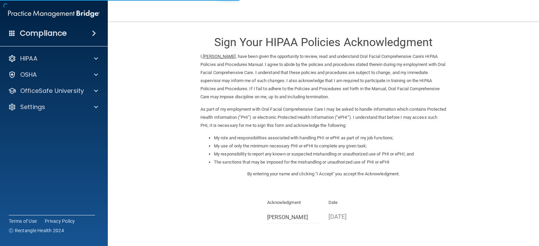
scroll to position [62, 0]
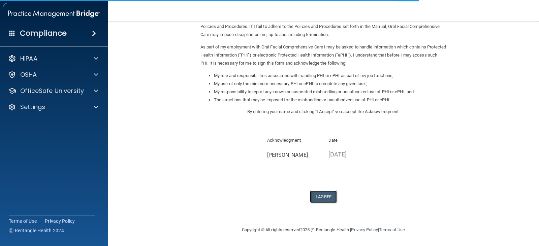
click at [314, 195] on button "I Agree" at bounding box center [323, 197] width 27 height 12
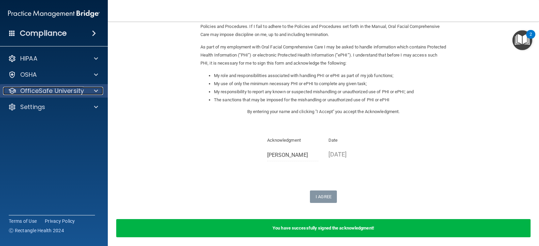
click at [87, 91] on div at bounding box center [95, 91] width 17 height 8
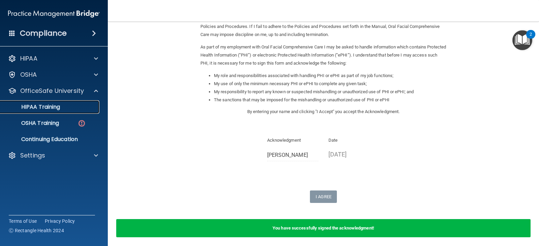
click at [59, 110] on p "HIPAA Training" at bounding box center [32, 107] width 56 height 7
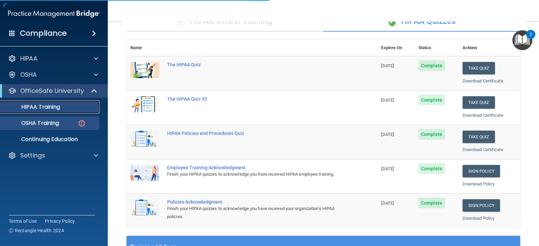
scroll to position [235, 0]
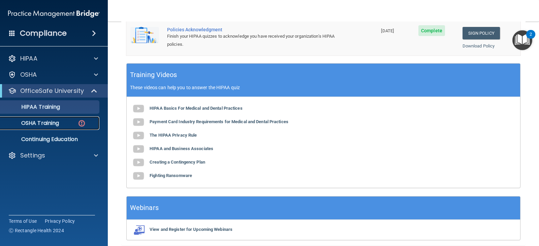
click at [41, 122] on p "OSHA Training" at bounding box center [31, 123] width 55 height 7
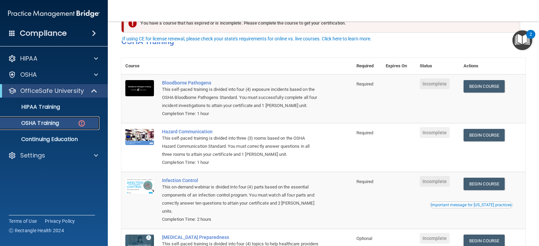
scroll to position [34, 0]
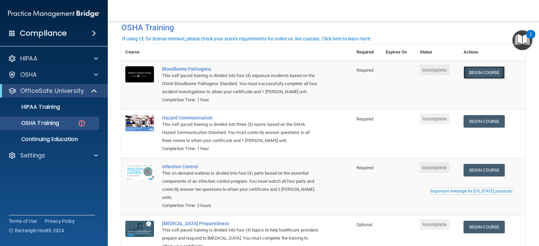
click at [477, 70] on link "Begin Course" at bounding box center [484, 72] width 41 height 12
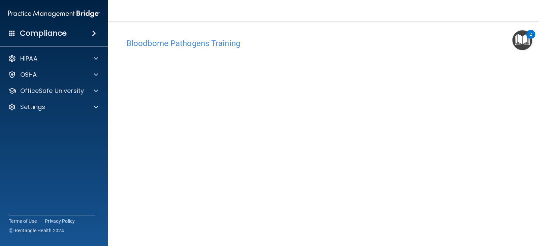
click at [523, 140] on main "Bloodborne Pathogens Training This course doesn’t expire until . Are you sure y…" at bounding box center [323, 134] width 431 height 225
click at [527, 159] on main "Bloodborne Pathogens Training This course doesn’t expire until . Are you sure y…" at bounding box center [323, 134] width 431 height 225
click at [100, 94] on div at bounding box center [95, 91] width 17 height 8
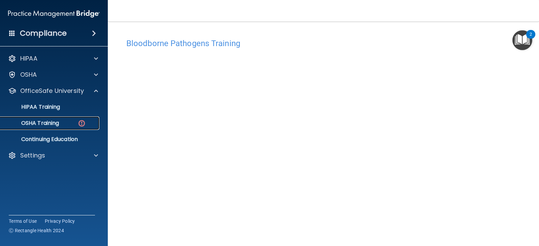
click at [61, 123] on div "OSHA Training" at bounding box center [50, 123] width 92 height 7
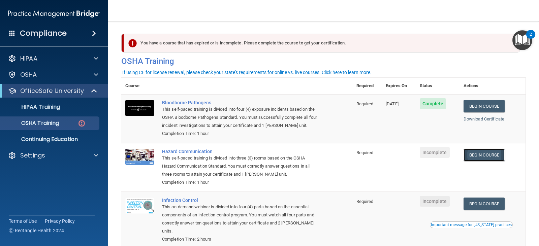
click at [495, 152] on link "Begin Course" at bounding box center [484, 155] width 41 height 12
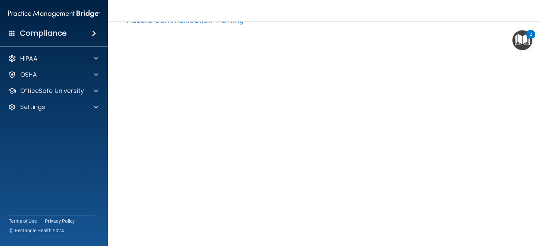
scroll to position [26, 0]
click at [473, 228] on div "Hazard Communication Training This course doesn’t expire until . Are you sure y…" at bounding box center [323, 133] width 404 height 248
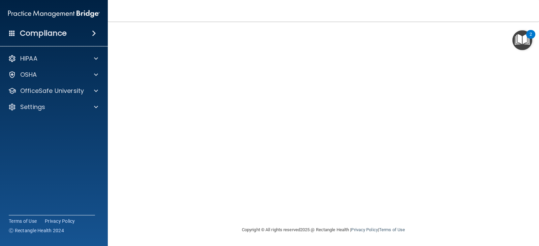
scroll to position [7, 0]
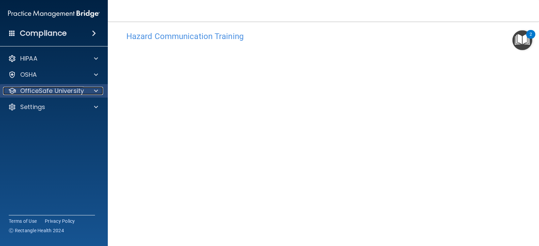
click at [94, 94] on span at bounding box center [96, 91] width 4 height 8
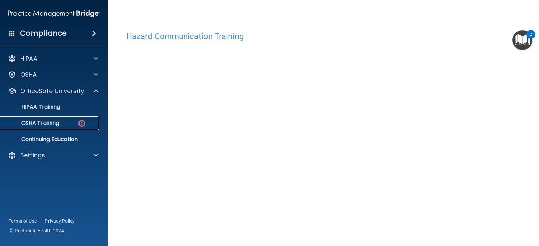
click at [53, 127] on link "OSHA Training" at bounding box center [46, 123] width 106 height 13
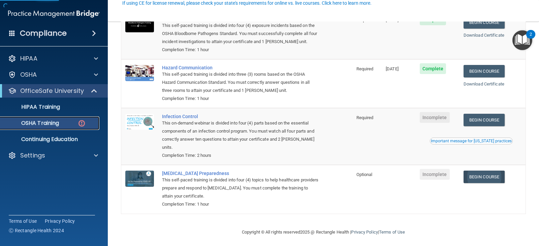
scroll to position [88, 0]
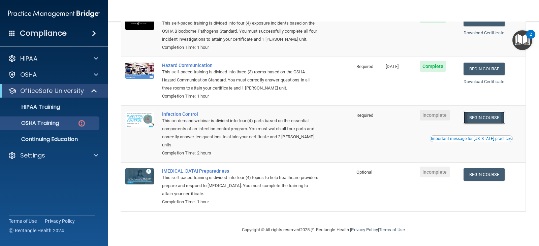
click at [484, 117] on link "Begin Course" at bounding box center [484, 118] width 41 height 12
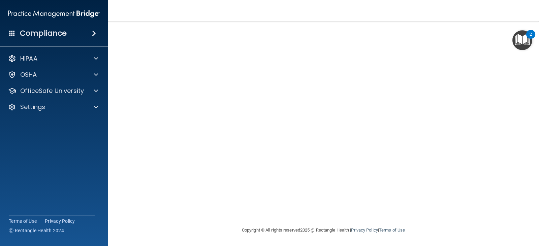
scroll to position [42, 0]
click at [88, 86] on div "OfficeSafe University" at bounding box center [54, 90] width 108 height 13
click at [97, 92] on span at bounding box center [96, 91] width 4 height 8
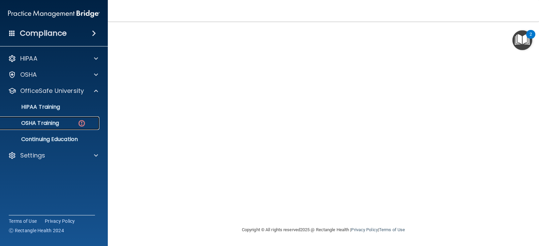
click at [48, 122] on p "OSHA Training" at bounding box center [31, 123] width 55 height 7
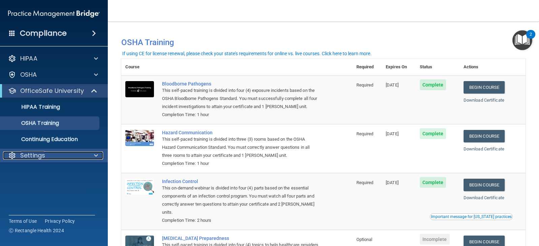
click at [89, 155] on div at bounding box center [95, 156] width 17 height 8
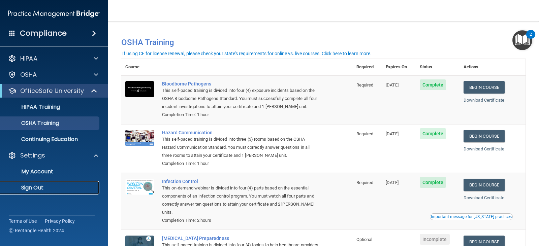
click at [33, 187] on p "Sign Out" at bounding box center [50, 188] width 92 height 7
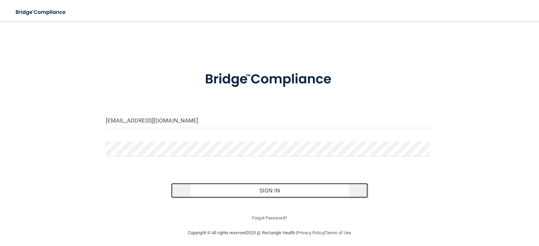
click at [277, 195] on button "Sign In" at bounding box center [269, 190] width 197 height 15
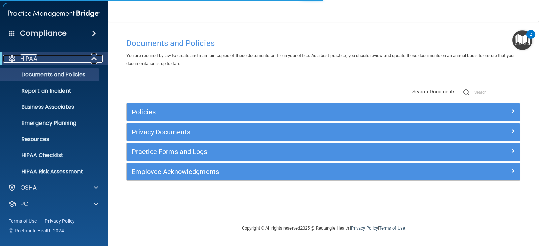
click at [93, 59] on span at bounding box center [95, 59] width 6 height 8
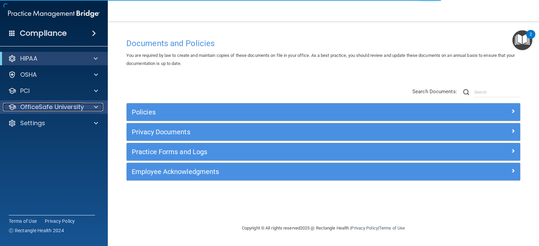
click at [93, 108] on div at bounding box center [95, 107] width 17 height 8
click at [91, 107] on div at bounding box center [95, 107] width 17 height 8
click at [99, 108] on div at bounding box center [95, 107] width 17 height 8
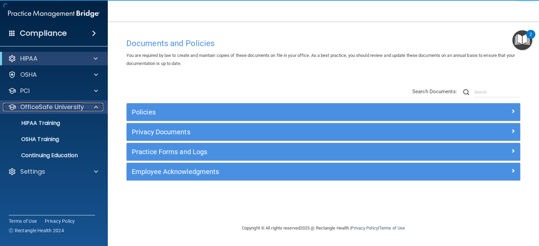
click at [94, 106] on span at bounding box center [96, 107] width 4 height 8
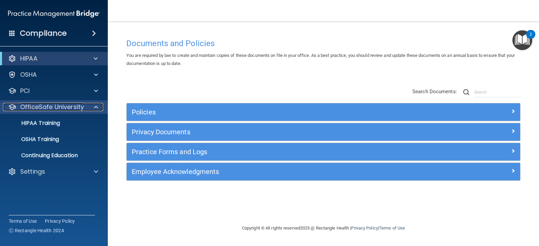
click at [96, 106] on span at bounding box center [96, 107] width 4 height 8
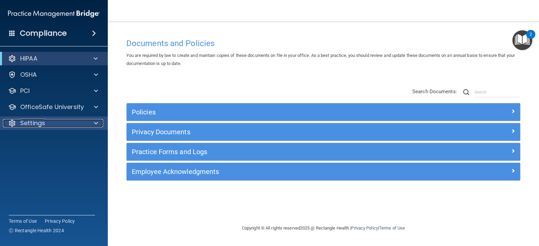
click at [99, 123] on div at bounding box center [95, 123] width 17 height 8
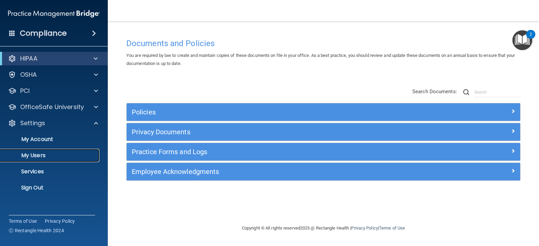
click at [30, 154] on p "My Users" at bounding box center [50, 155] width 92 height 7
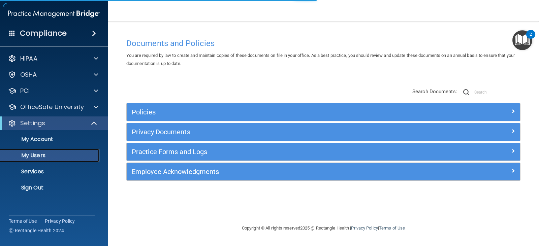
select select "20"
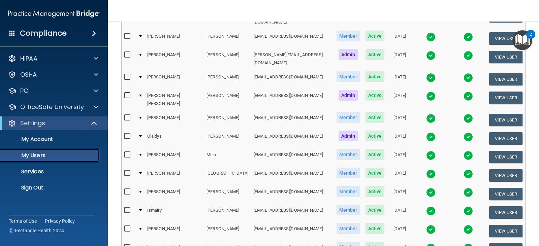
scroll to position [170, 0]
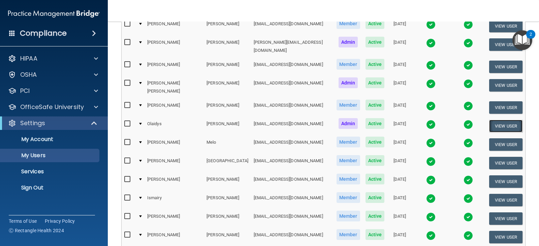
click at [489, 120] on button "View User" at bounding box center [505, 126] width 33 height 12
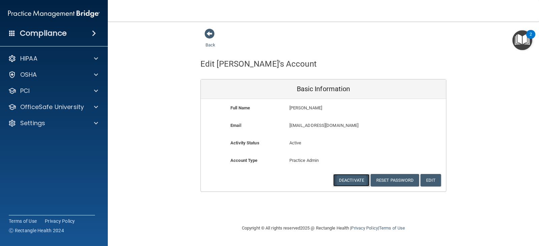
click at [346, 179] on button "Deactivate" at bounding box center [351, 180] width 36 height 12
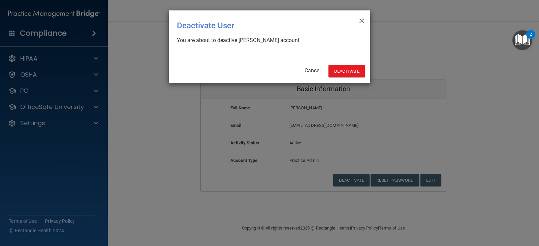
click at [309, 72] on link "Cancel" at bounding box center [313, 70] width 16 height 6
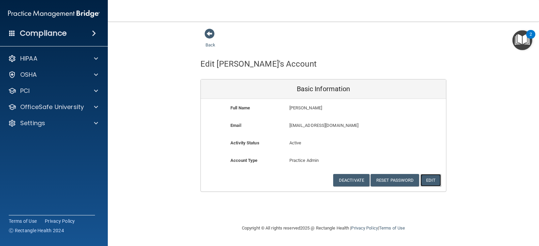
click at [434, 185] on button "Edit" at bounding box center [431, 180] width 21 height 12
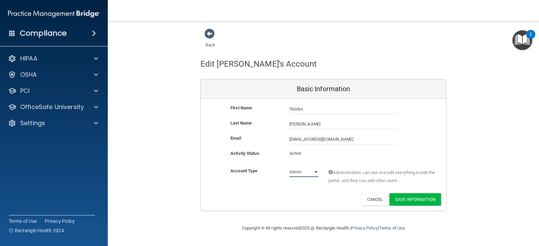
click at [314, 172] on select "Admin Member" at bounding box center [303, 172] width 29 height 10
click at [297, 149] on div "Email olaidysg07@yahoo.com olaidysg07@yahoo.com" at bounding box center [323, 141] width 245 height 15
click at [300, 154] on p "Active" at bounding box center [303, 154] width 29 height 8
click at [305, 154] on p "Active" at bounding box center [303, 154] width 29 height 8
click at [299, 172] on select "Admin Member" at bounding box center [303, 172] width 29 height 10
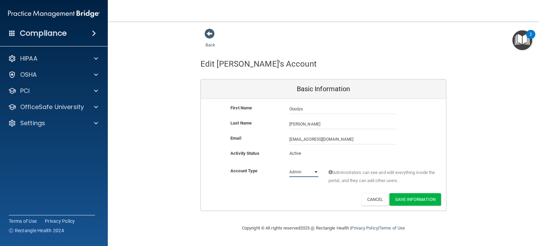
select select "practice_member"
click at [289, 167] on select "Admin Member" at bounding box center [303, 172] width 29 height 10
click at [289, 153] on p "Active" at bounding box center [303, 154] width 29 height 8
click at [424, 202] on button "Save Information" at bounding box center [416, 199] width 52 height 12
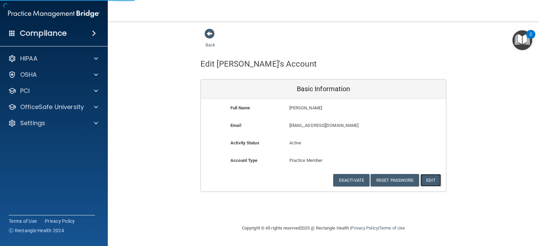
click at [428, 181] on button "Edit" at bounding box center [431, 180] width 21 height 12
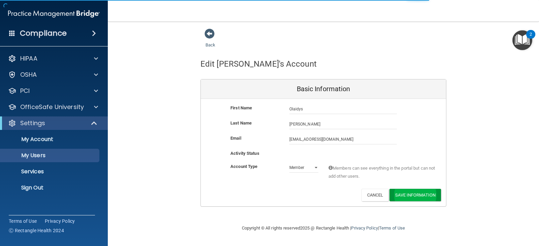
select select "20"
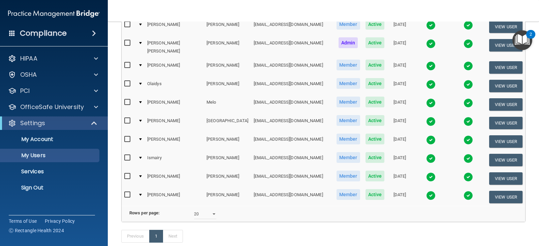
scroll to position [202, 0]
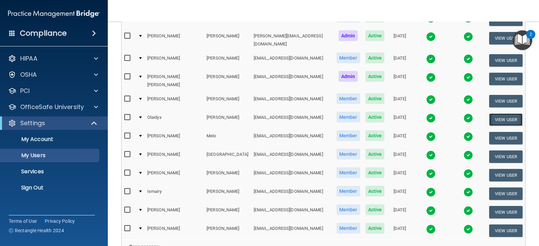
click at [491, 114] on button "View User" at bounding box center [505, 120] width 33 height 12
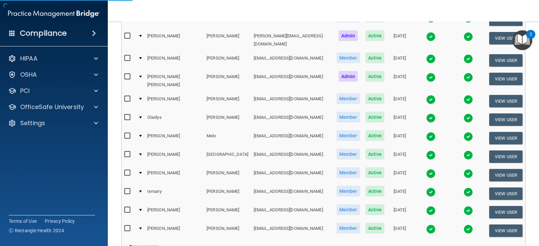
select select "practice_member"
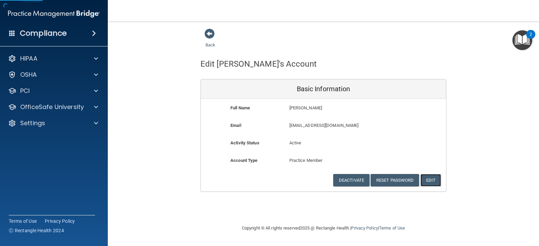
click at [433, 177] on button "Edit" at bounding box center [431, 180] width 21 height 12
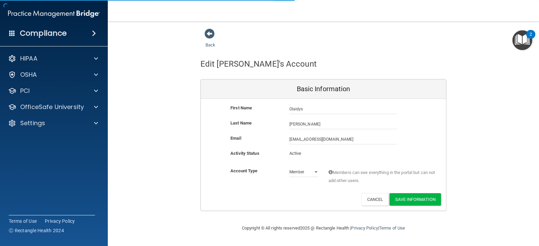
click at [293, 154] on p "Active" at bounding box center [303, 154] width 29 height 8
click at [368, 199] on button "Cancel" at bounding box center [375, 199] width 27 height 12
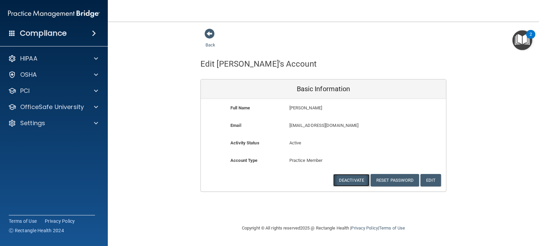
click at [348, 181] on button "Deactivate" at bounding box center [351, 180] width 36 height 12
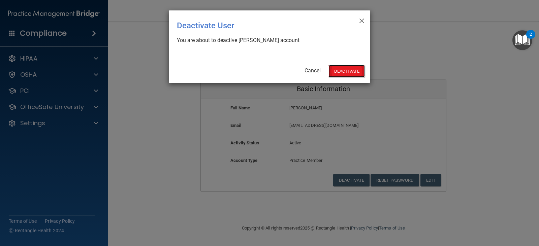
click at [359, 70] on button "Deactivate" at bounding box center [347, 71] width 36 height 12
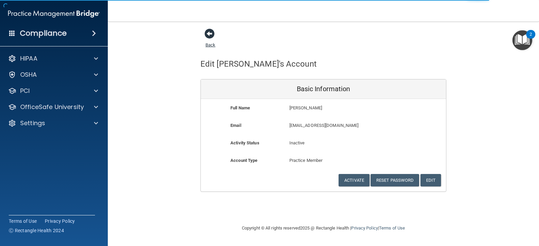
click at [214, 43] on link "Back" at bounding box center [211, 40] width 10 height 13
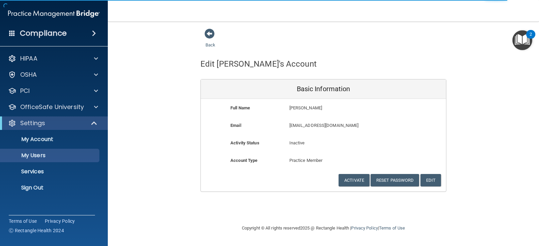
select select "20"
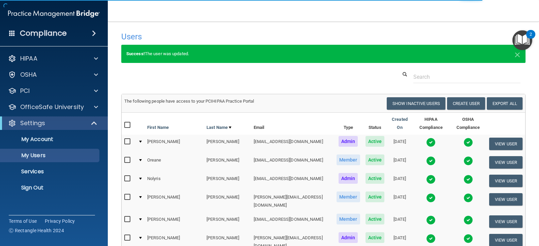
click at [211, 44] on div "Users" at bounding box center [237, 36] width 242 height 17
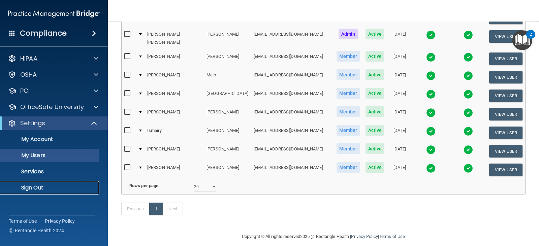
click at [23, 186] on p "Sign Out" at bounding box center [50, 188] width 92 height 7
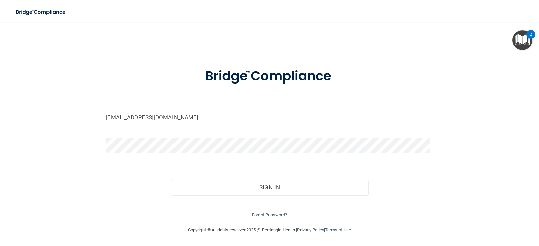
scroll to position [3, 0]
click at [155, 129] on div "[EMAIL_ADDRESS][DOMAIN_NAME]" at bounding box center [270, 120] width 338 height 20
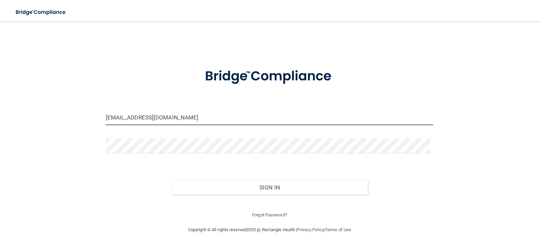
drag, startPoint x: 183, startPoint y: 117, endPoint x: 92, endPoint y: 113, distance: 91.4
click at [92, 113] on div "[EMAIL_ADDRESS][DOMAIN_NAME] Invalid email/password. You don't have permission …" at bounding box center [269, 122] width 512 height 194
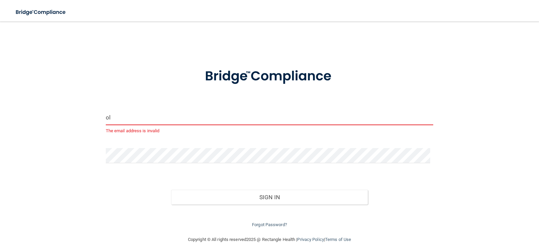
type input "[EMAIL_ADDRESS][DOMAIN_NAME]"
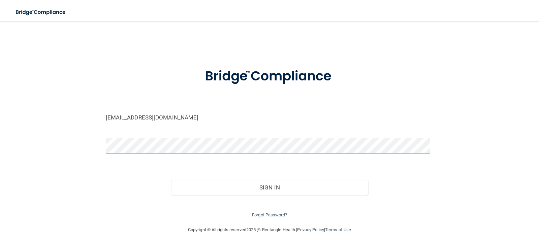
click at [37, 137] on div "[EMAIL_ADDRESS][DOMAIN_NAME] Invalid email/password. You don't have permission …" at bounding box center [269, 122] width 512 height 194
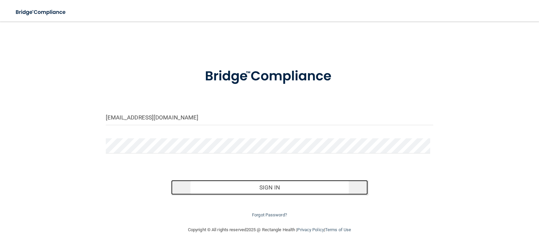
click at [294, 183] on button "Sign In" at bounding box center [269, 187] width 197 height 15
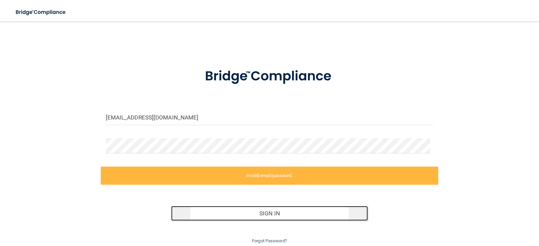
click at [272, 219] on button "Sign In" at bounding box center [269, 213] width 197 height 15
